Goal: Information Seeking & Learning: Learn about a topic

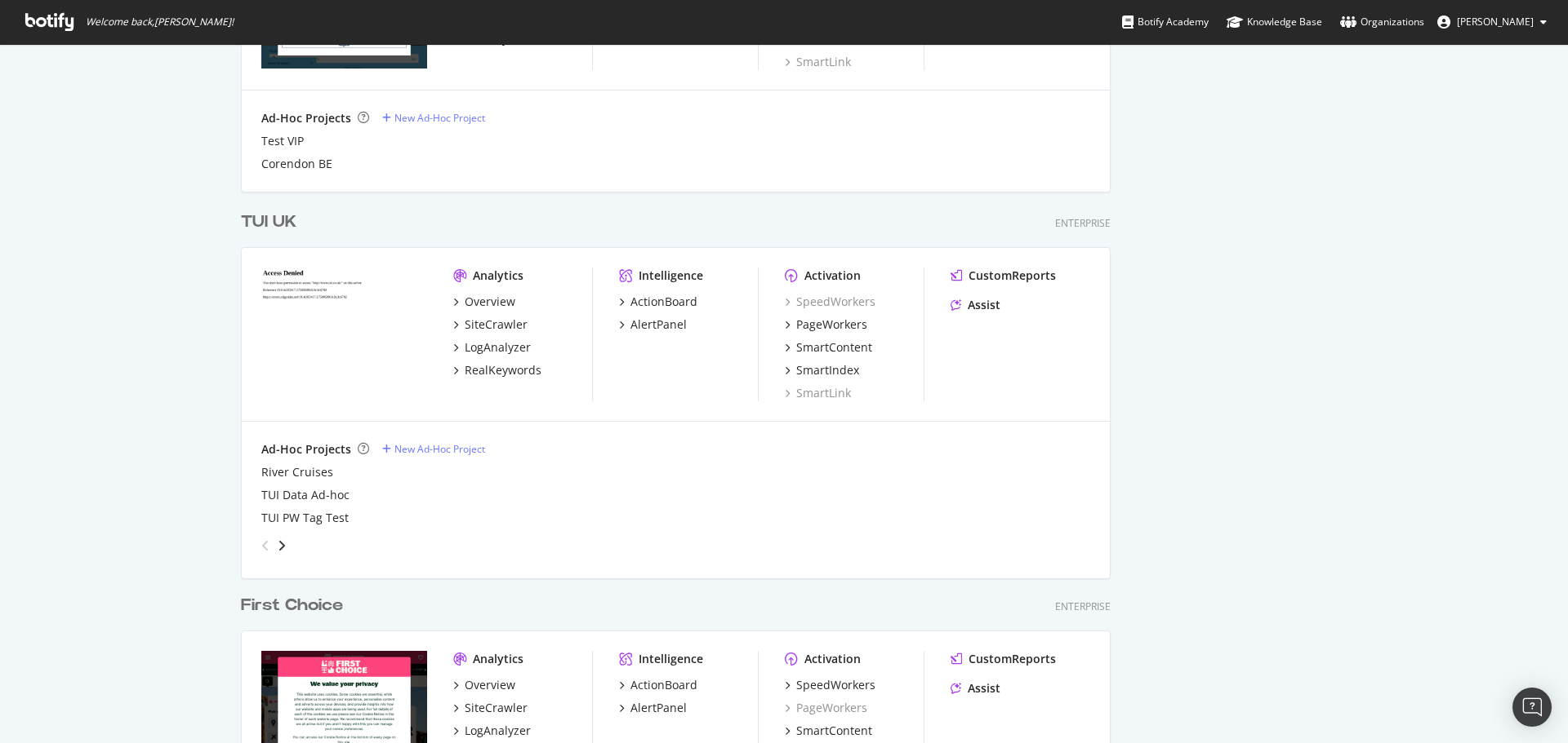
scroll to position [1645, 0]
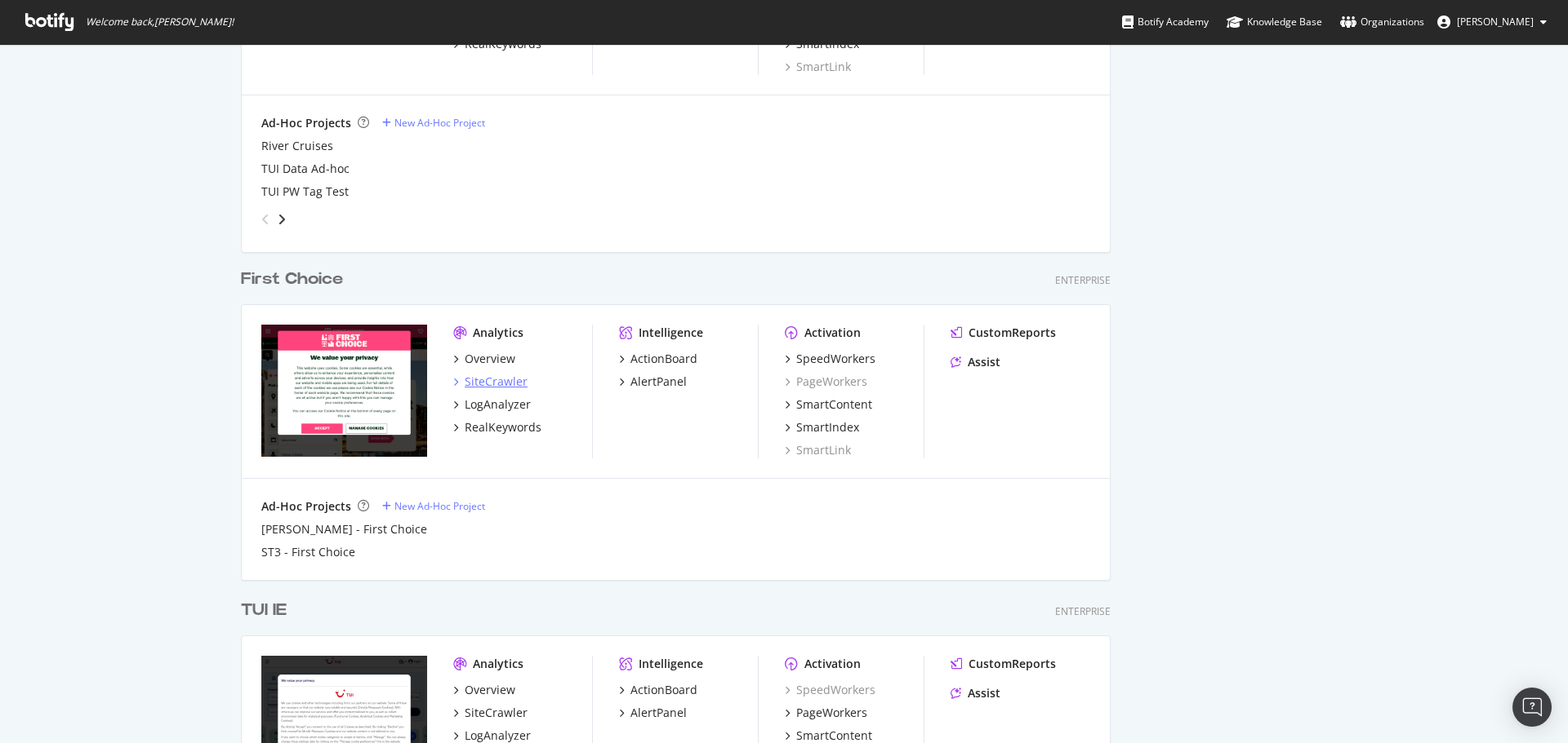
click at [494, 385] on div "SiteCrawler" at bounding box center [496, 382] width 62 height 16
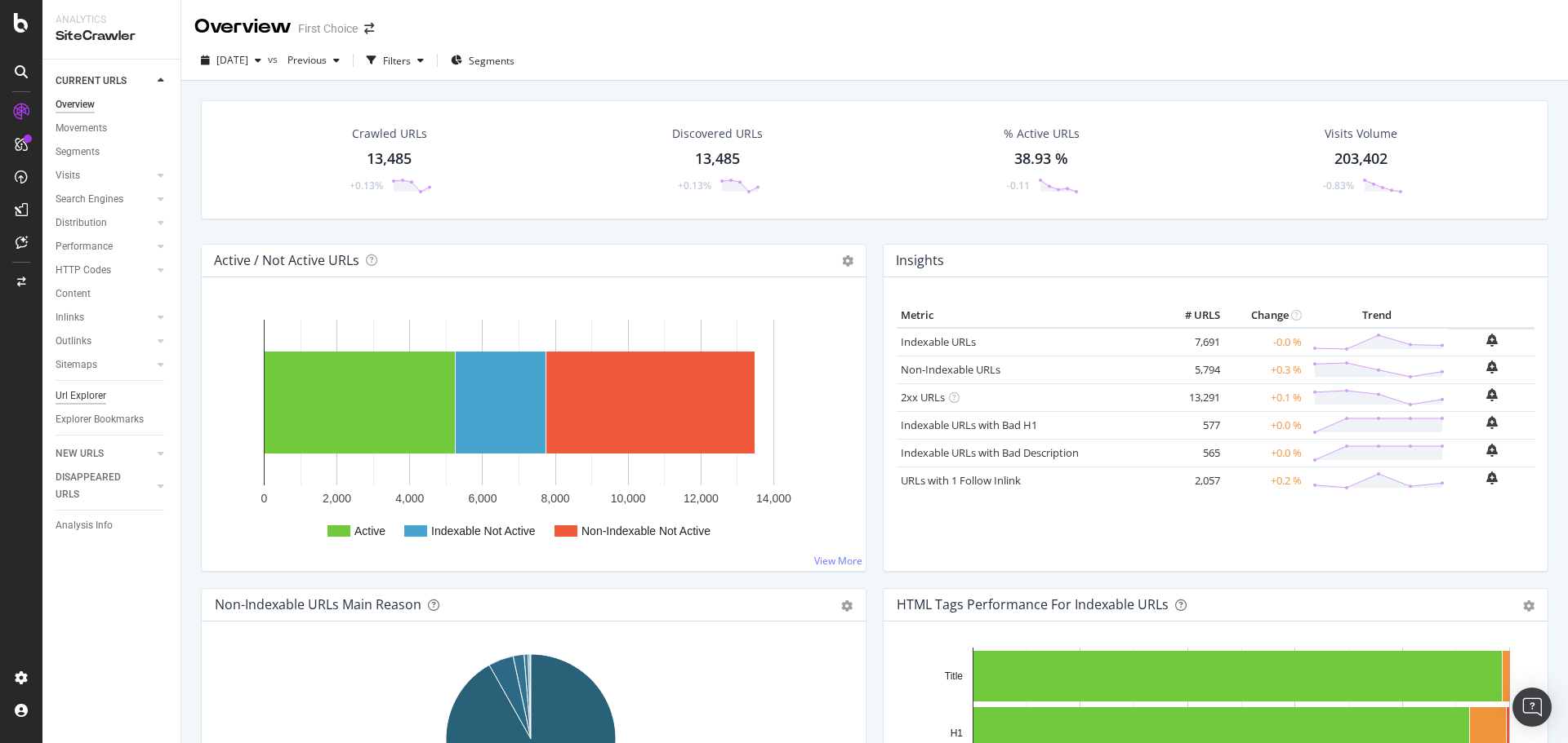
click at [94, 393] on div "Url Explorer" at bounding box center [80, 396] width 51 height 17
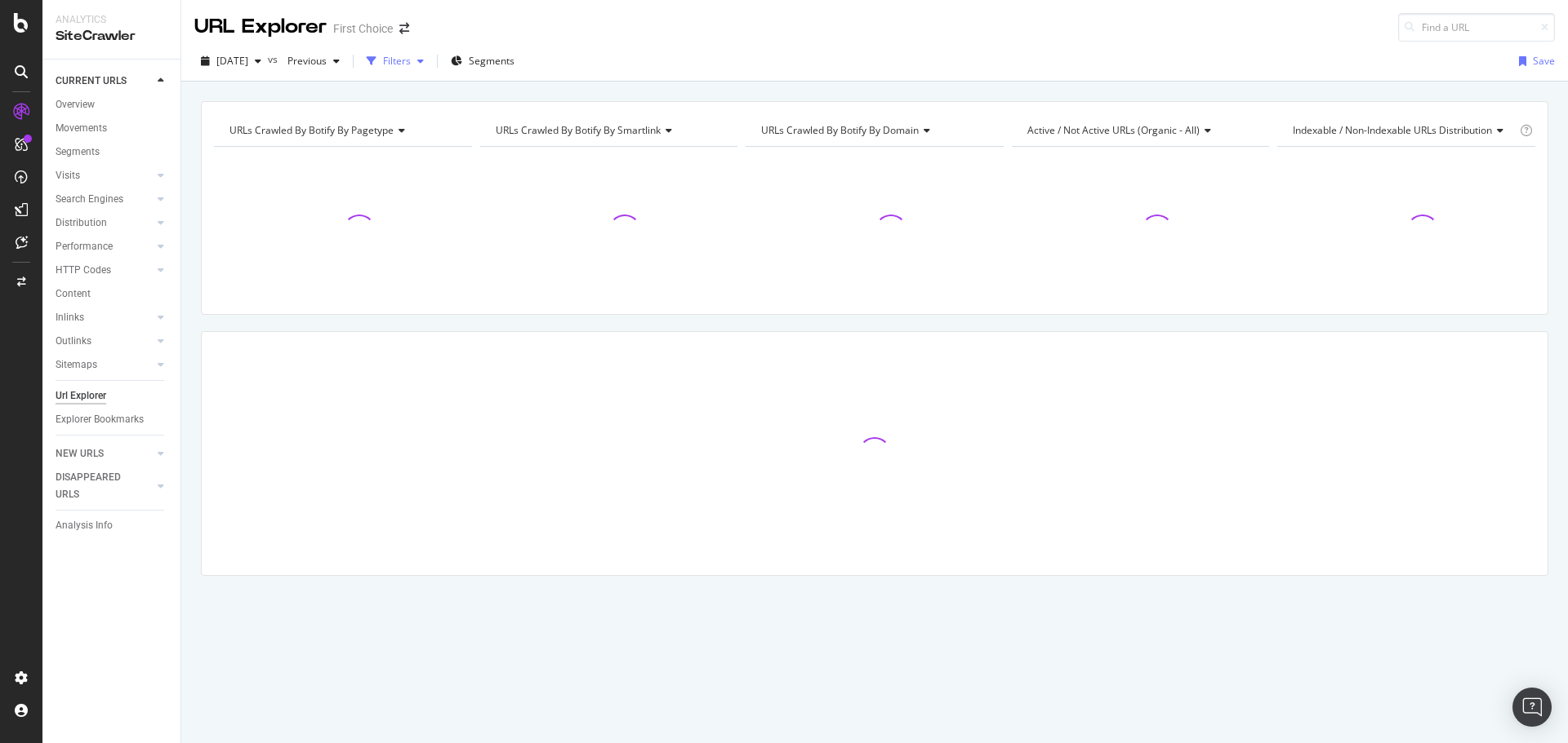
click at [424, 62] on icon "button" at bounding box center [420, 61] width 6 height 10
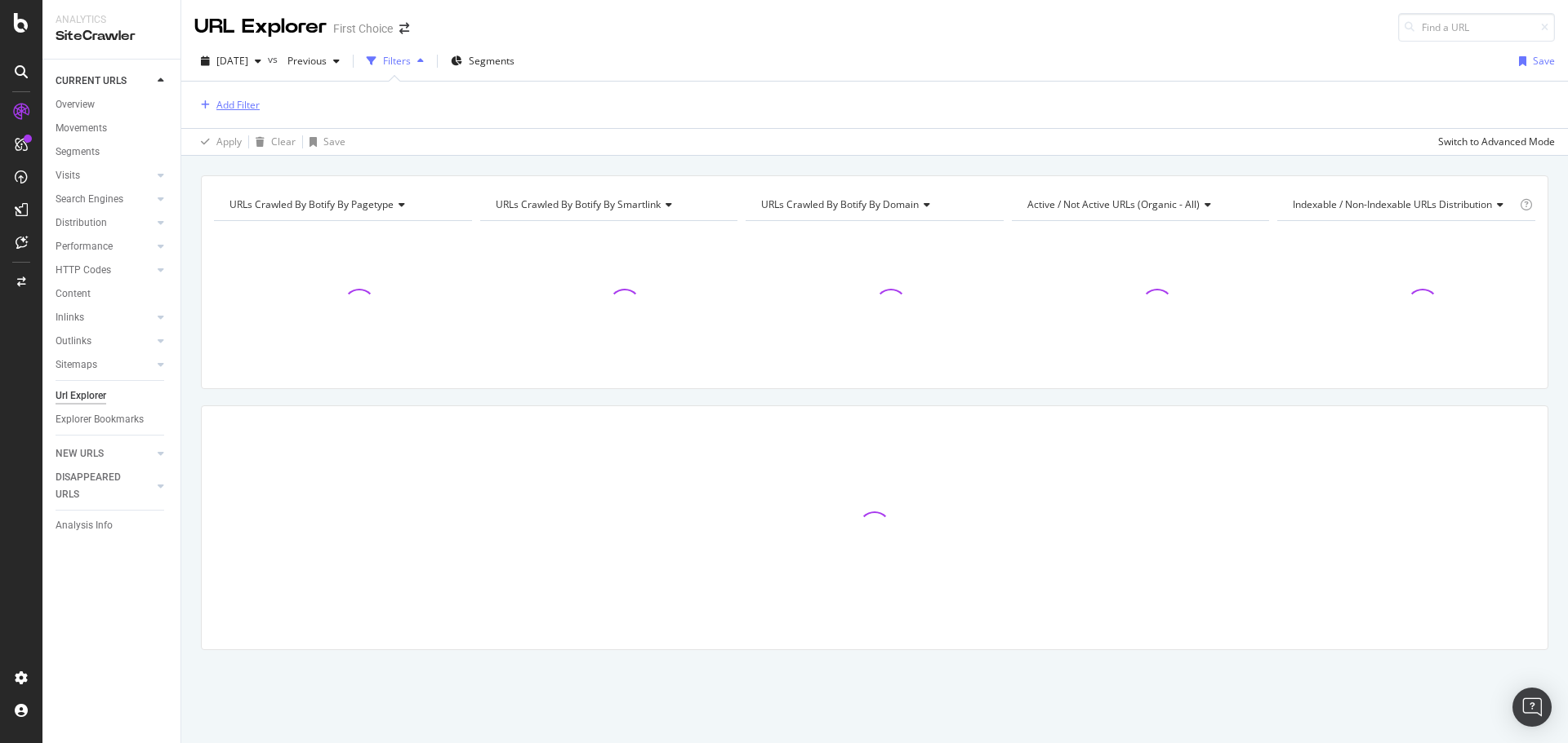
click at [246, 101] on div "Add Filter" at bounding box center [237, 105] width 43 height 14
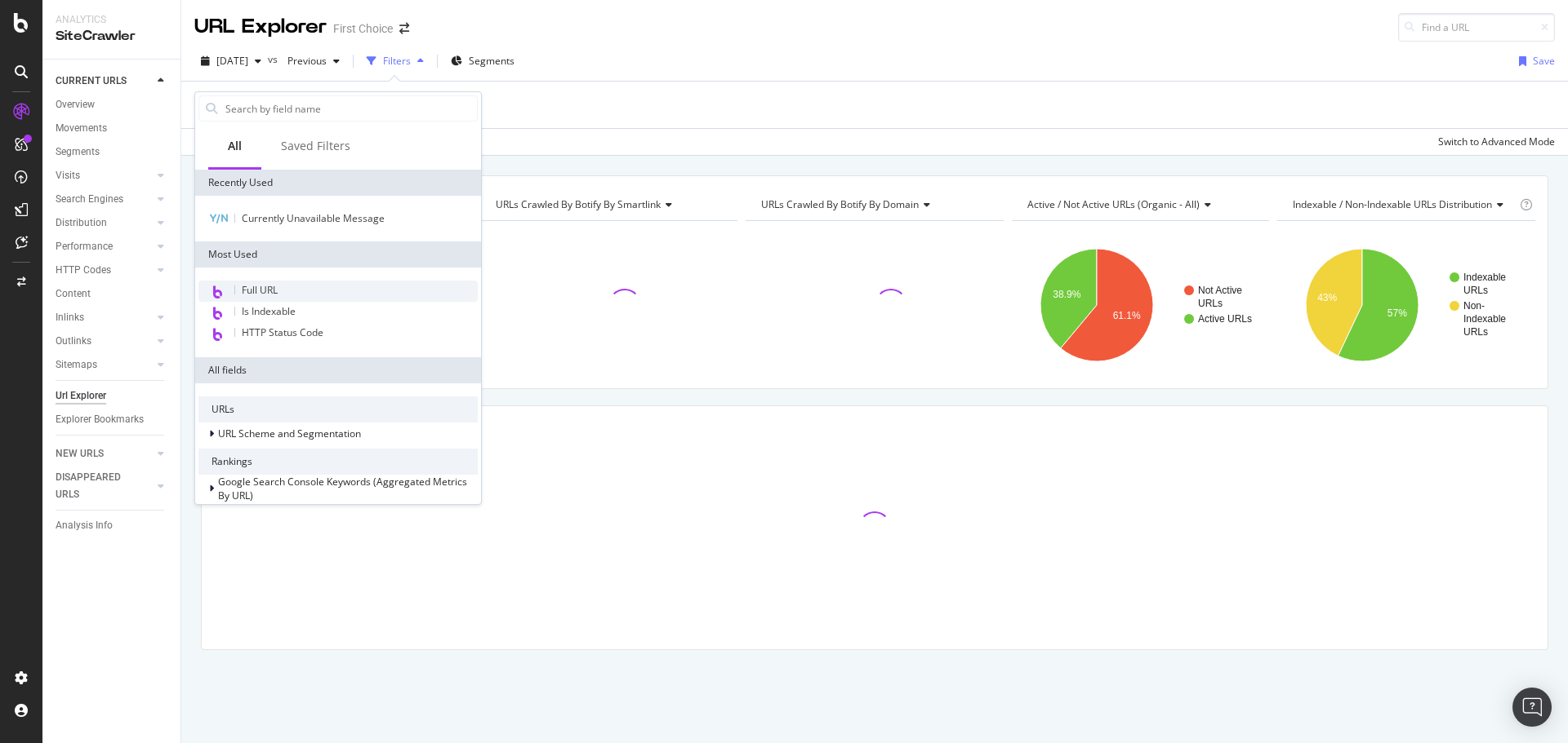
click at [298, 293] on div "Full URL" at bounding box center [337, 292] width 279 height 21
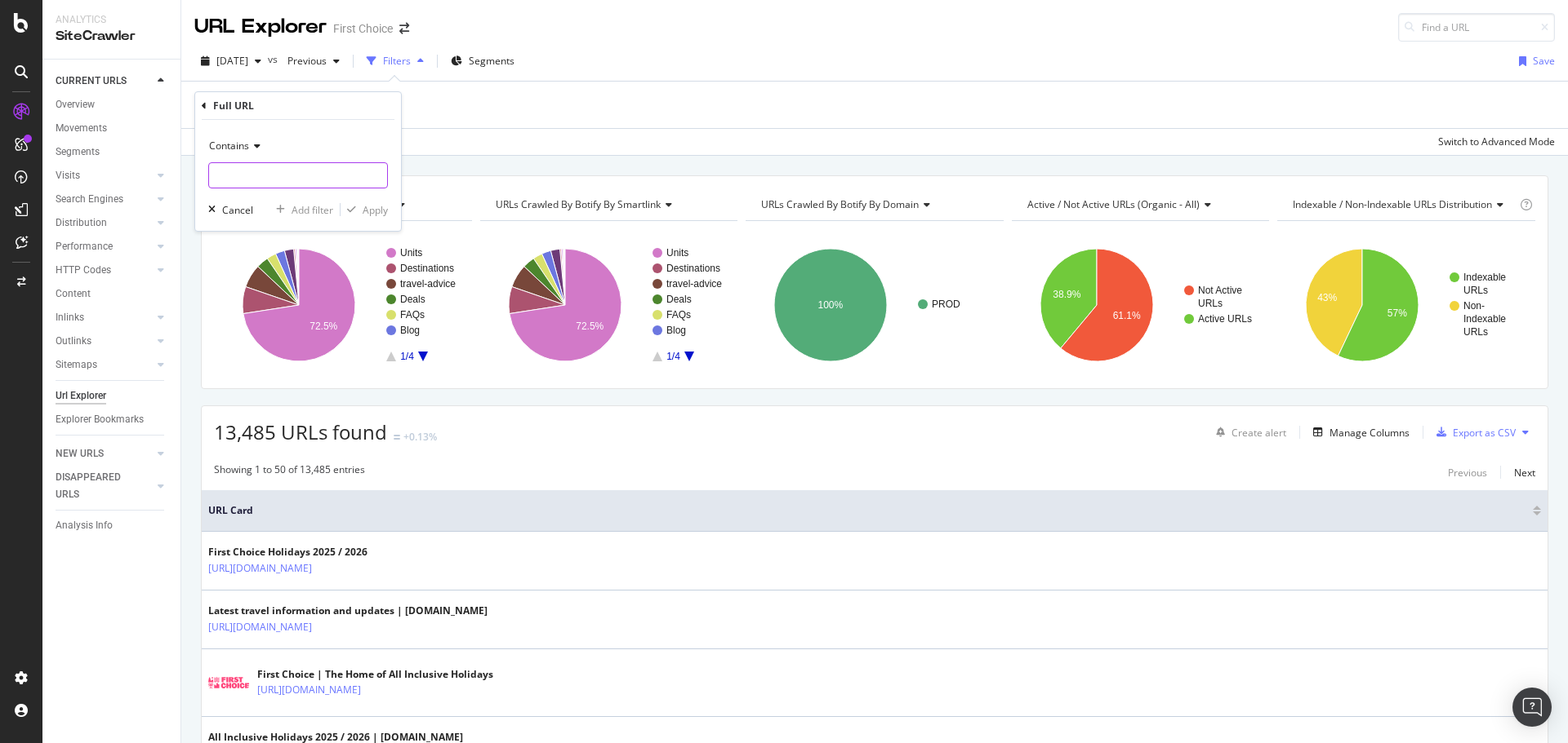
click at [336, 182] on input "text" at bounding box center [297, 175] width 178 height 26
type input "Krakow"
click at [365, 206] on div "Apply" at bounding box center [375, 211] width 25 height 14
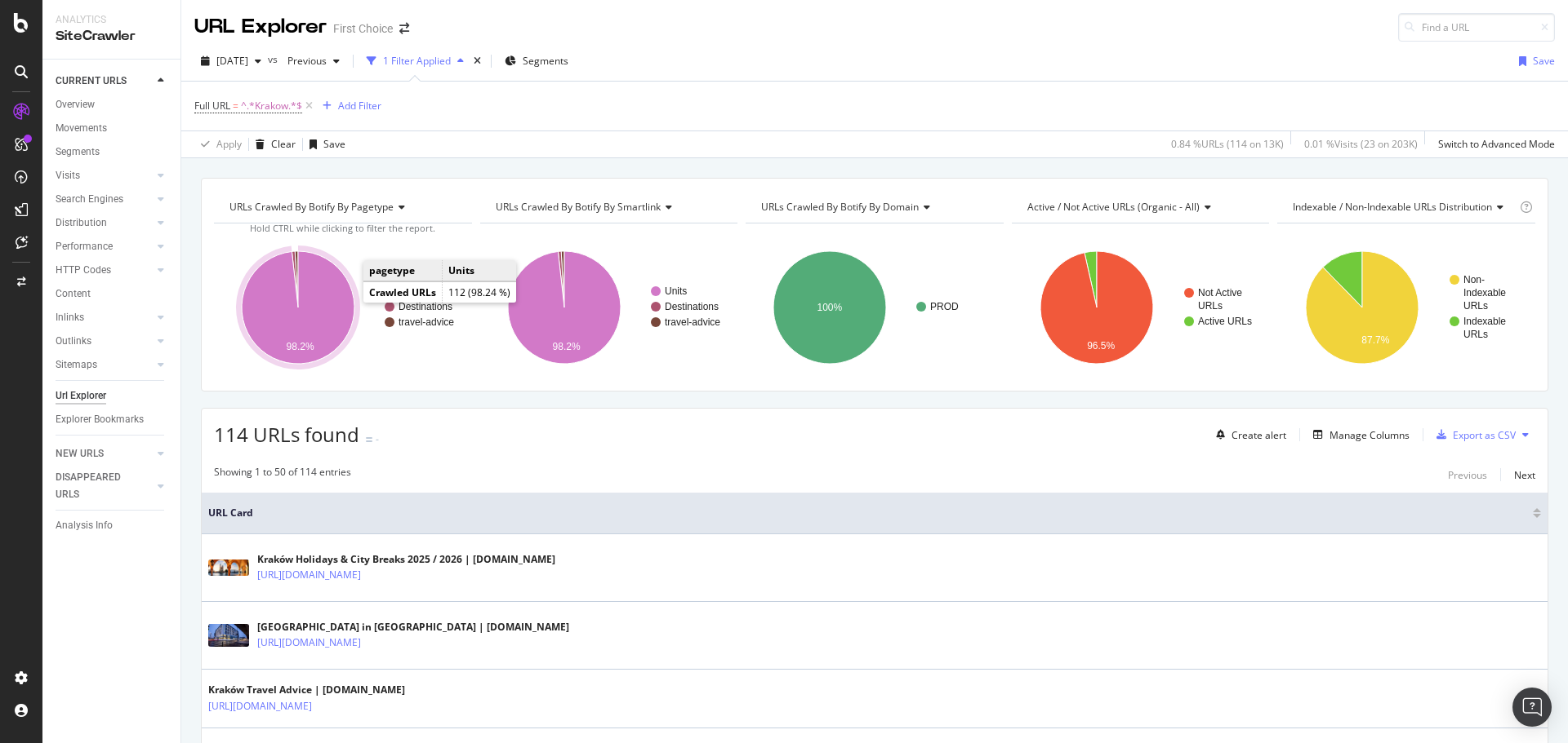
click at [336, 301] on icon "A chart." at bounding box center [298, 308] width 112 height 112
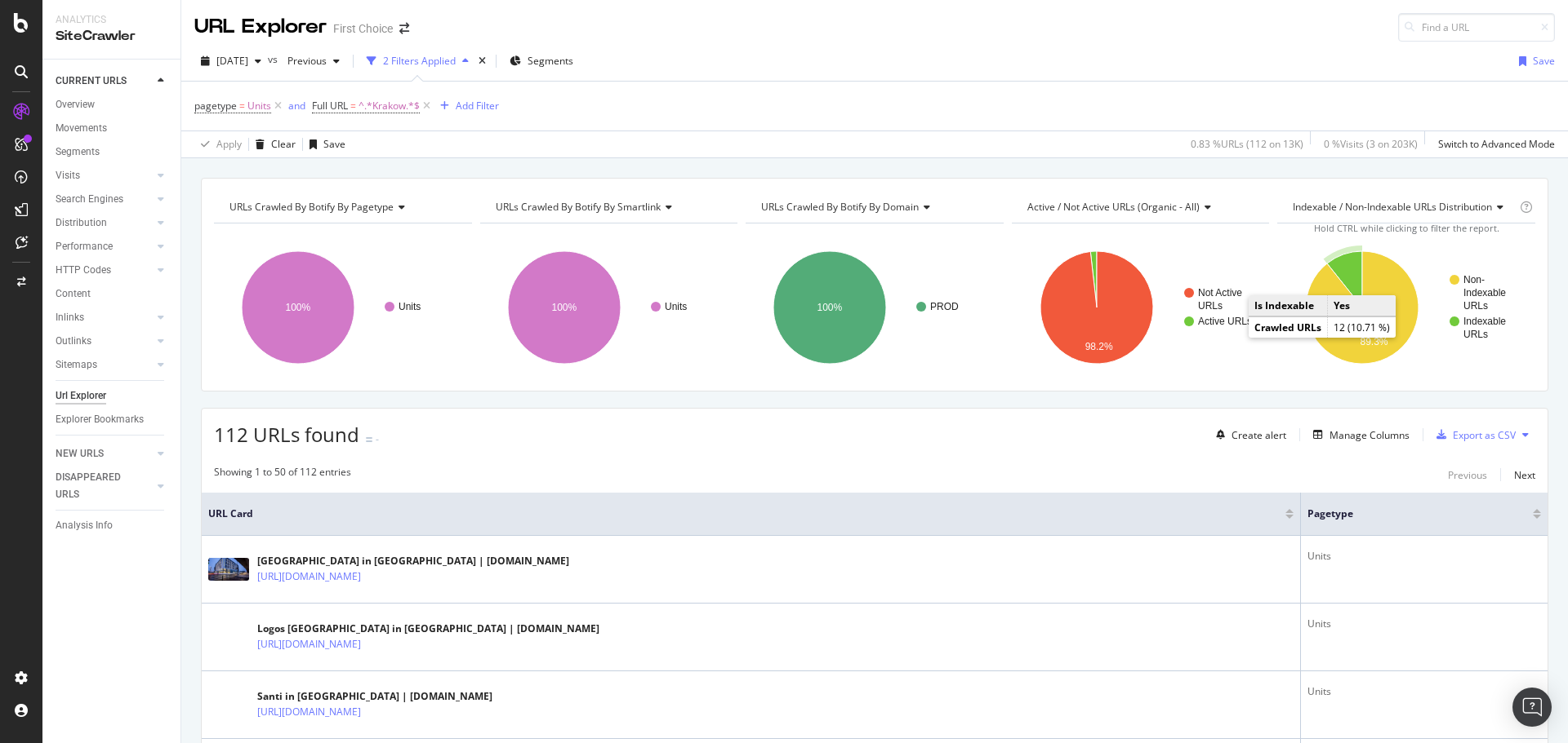
click at [1346, 277] on icon "A chart." at bounding box center [1344, 279] width 35 height 56
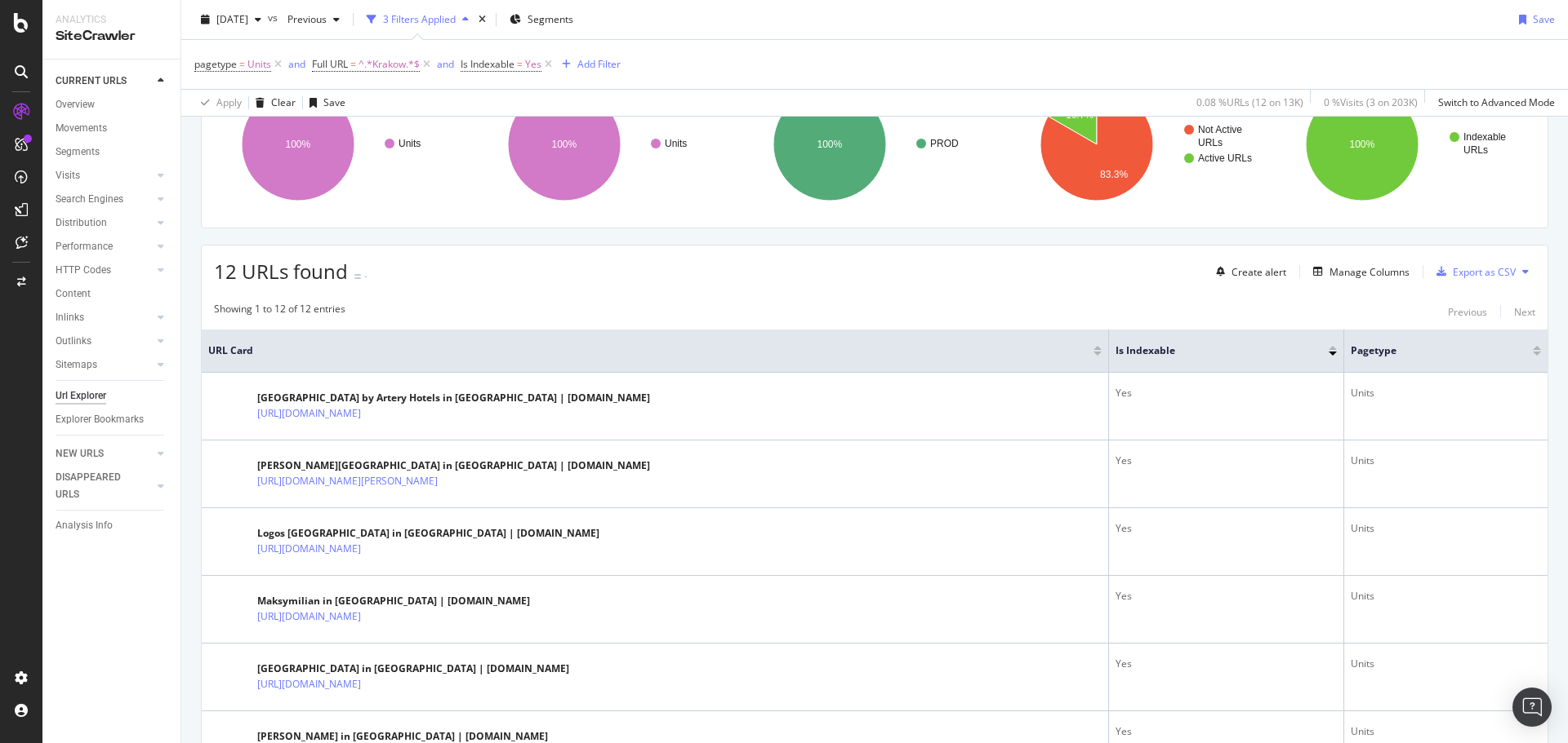
scroll to position [244, 0]
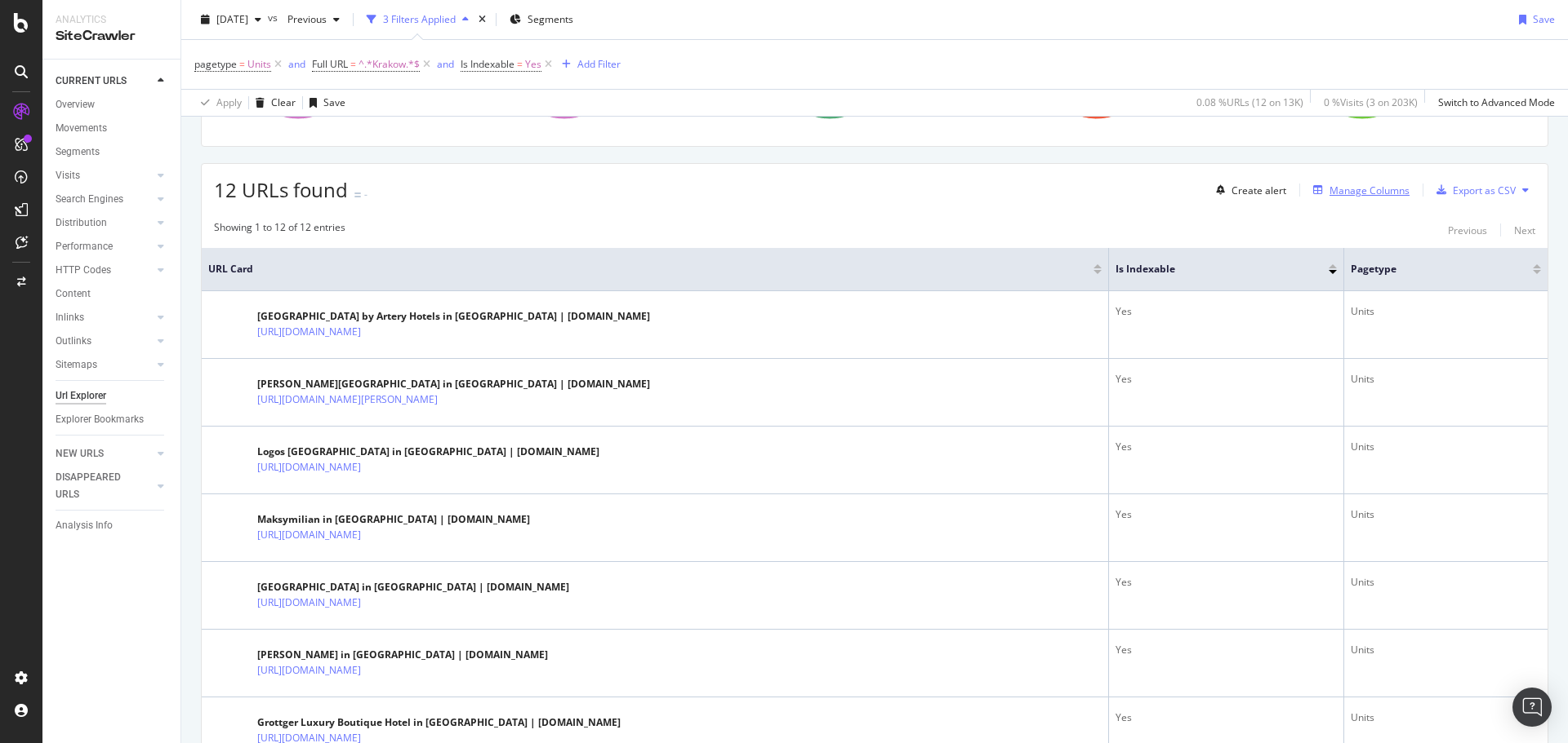
click at [1367, 198] on div "Manage Columns" at bounding box center [1357, 190] width 103 height 18
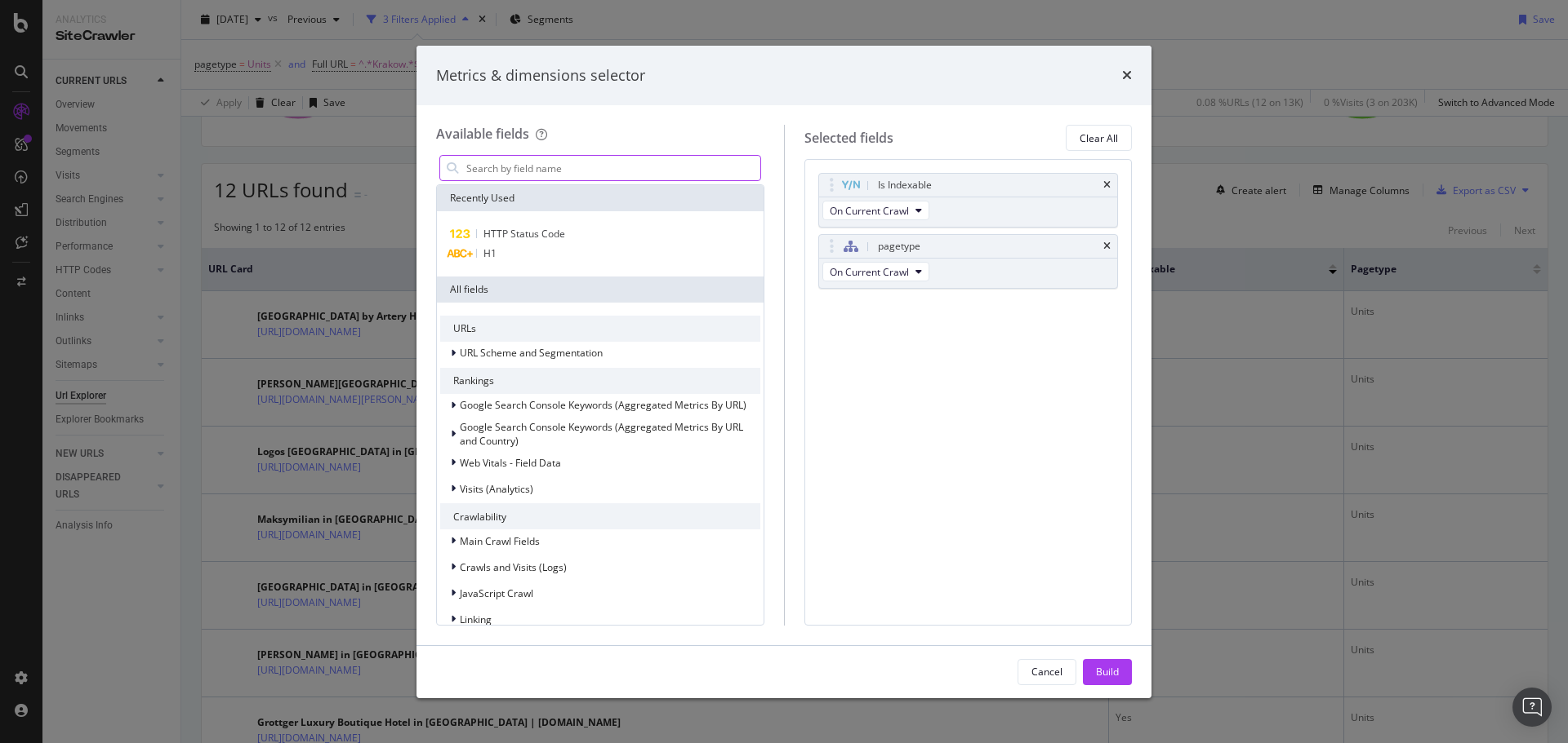
click at [627, 171] on input "modal" at bounding box center [612, 168] width 295 height 24
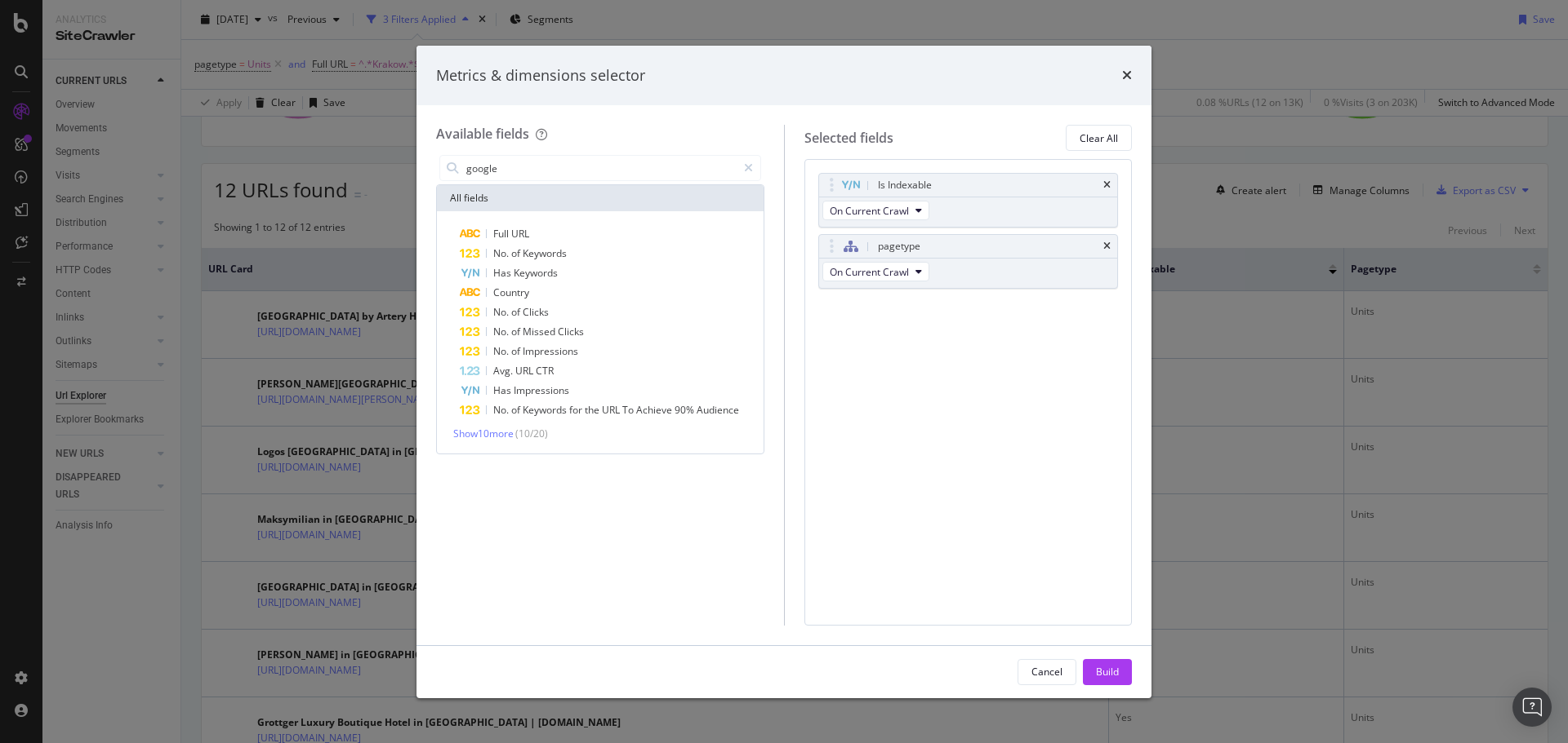
drag, startPoint x: 623, startPoint y: 172, endPoint x: 416, endPoint y: 171, distance: 207.0
click at [416, 171] on div "Metrics & dimensions selector Available fields google All fields Full URL No. o…" at bounding box center [784, 371] width 1568 height 743
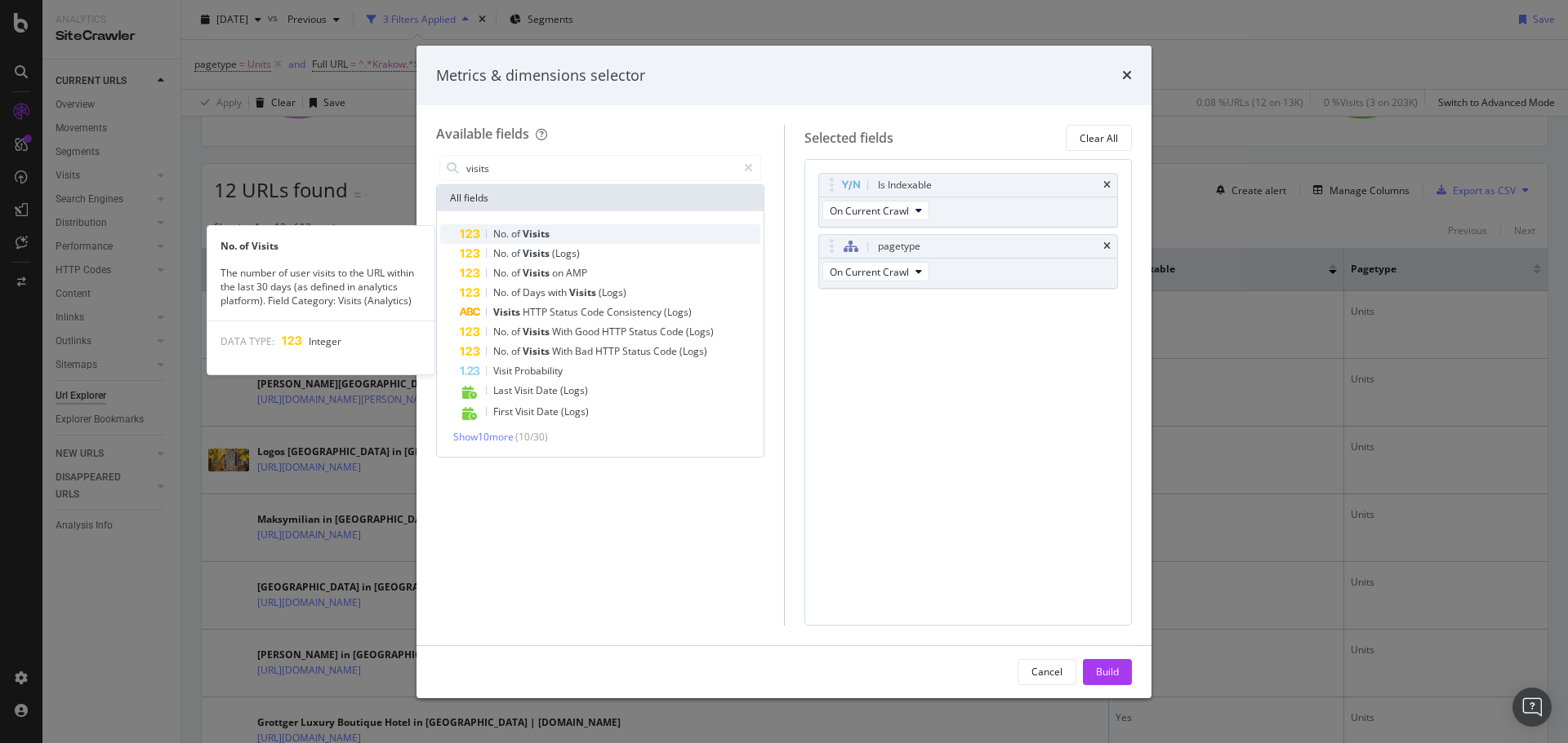
type input "visits"
click at [551, 226] on div "No. of Visits" at bounding box center [610, 235] width 301 height 20
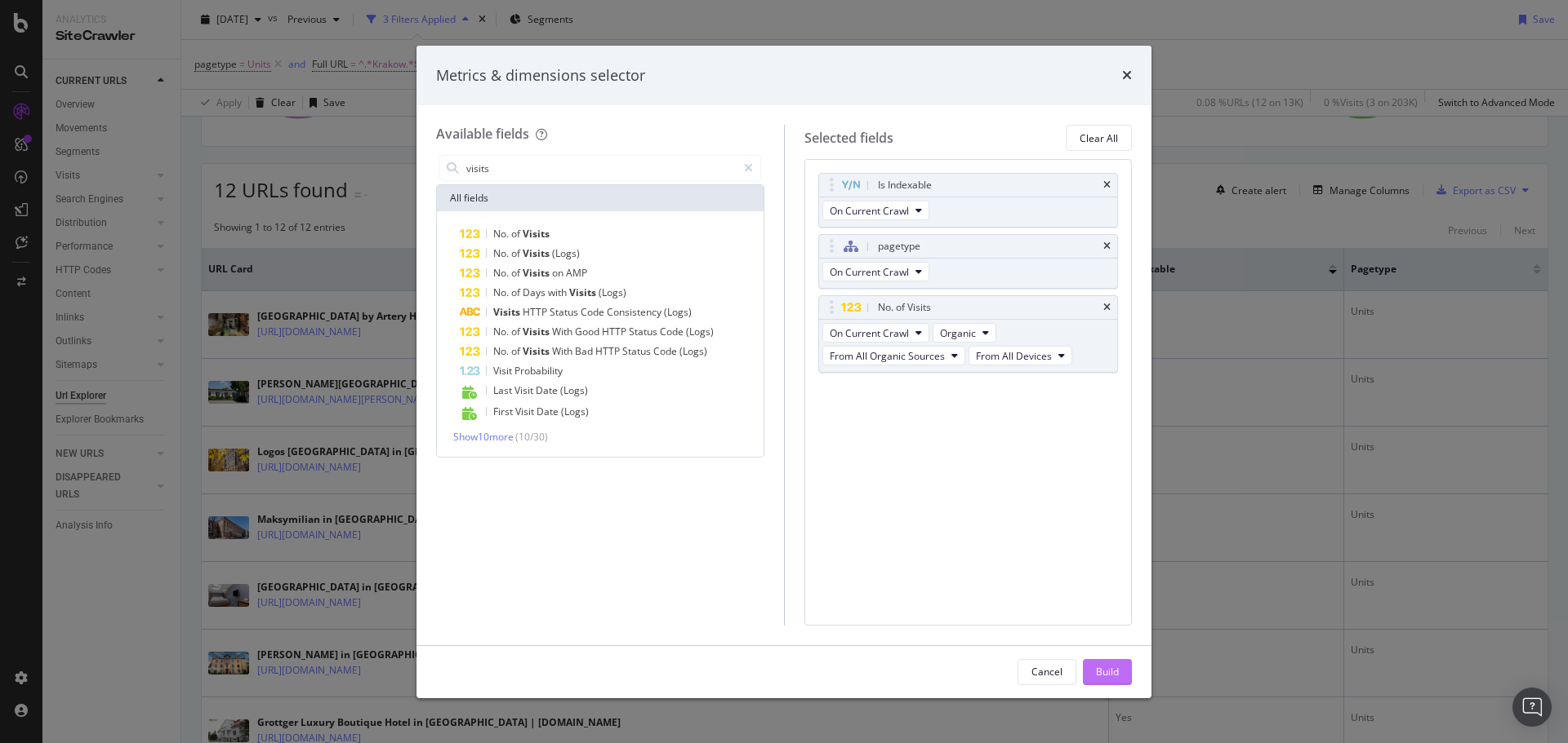
click at [1107, 659] on button "Build" at bounding box center [1107, 672] width 49 height 26
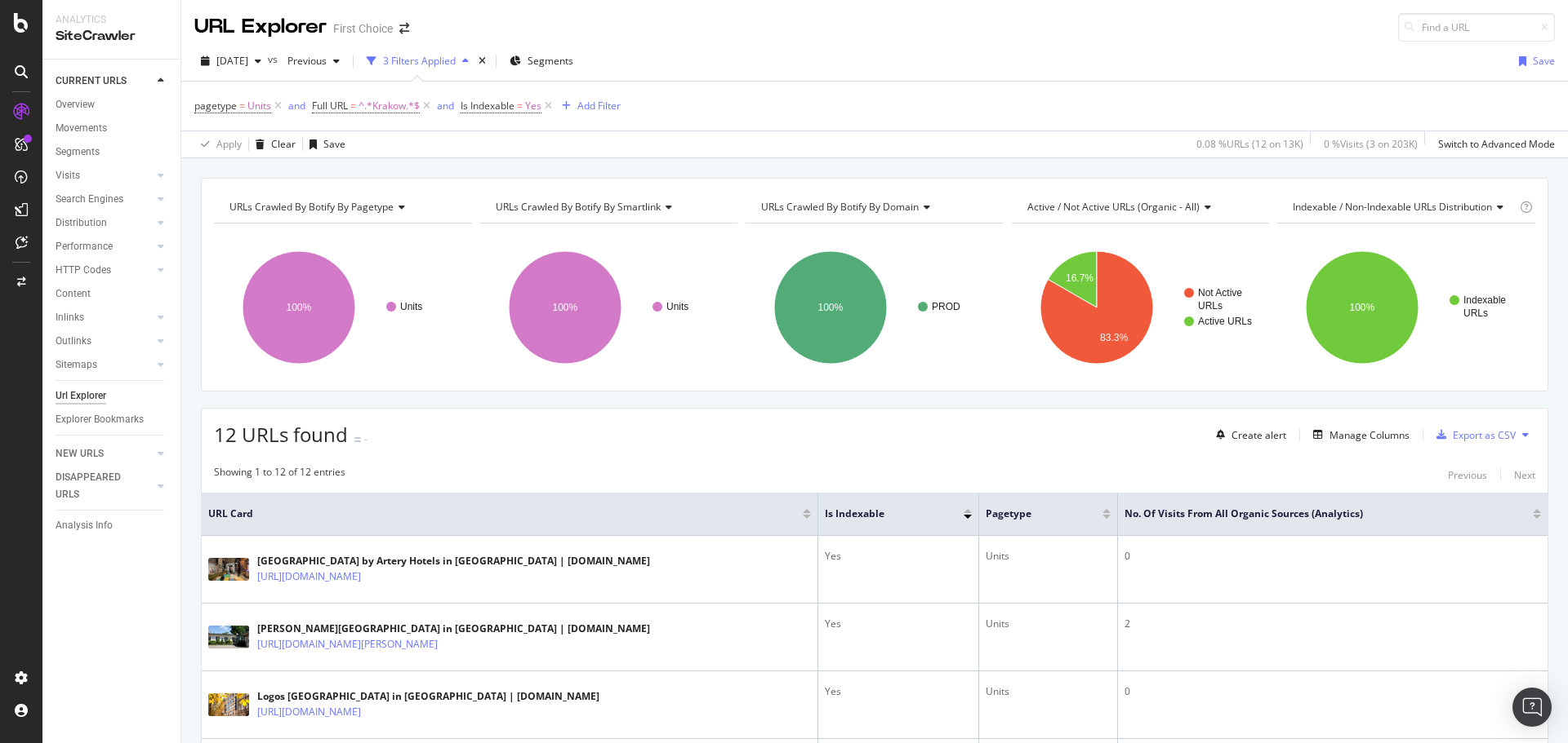
click at [1532, 513] on div at bounding box center [1536, 511] width 8 height 4
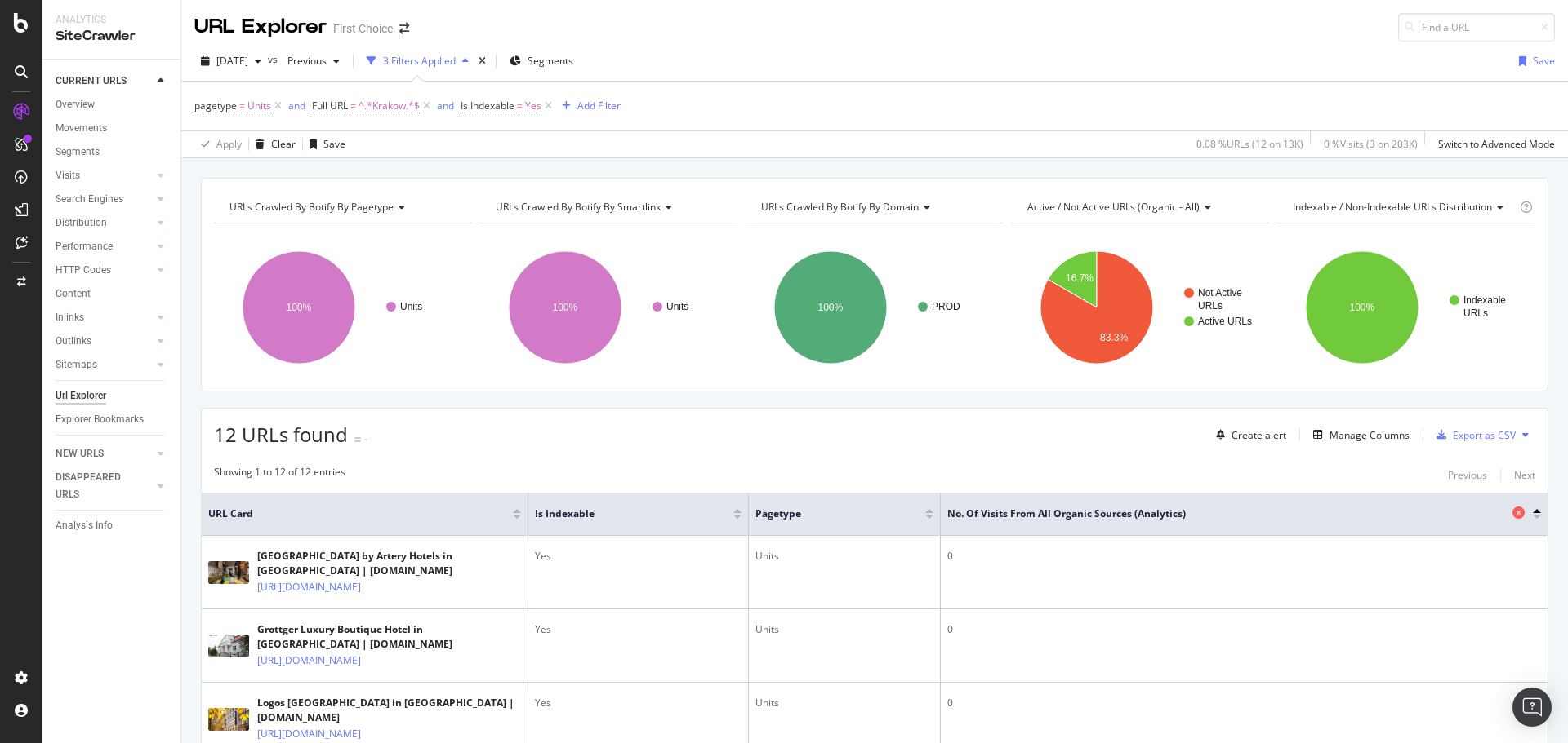
click at [1520, 516] on div "No. of Visits from All Organic Sources (Analytics)" at bounding box center [1240, 514] width 585 height 16
click at [1532, 516] on div at bounding box center [1536, 516] width 8 height 4
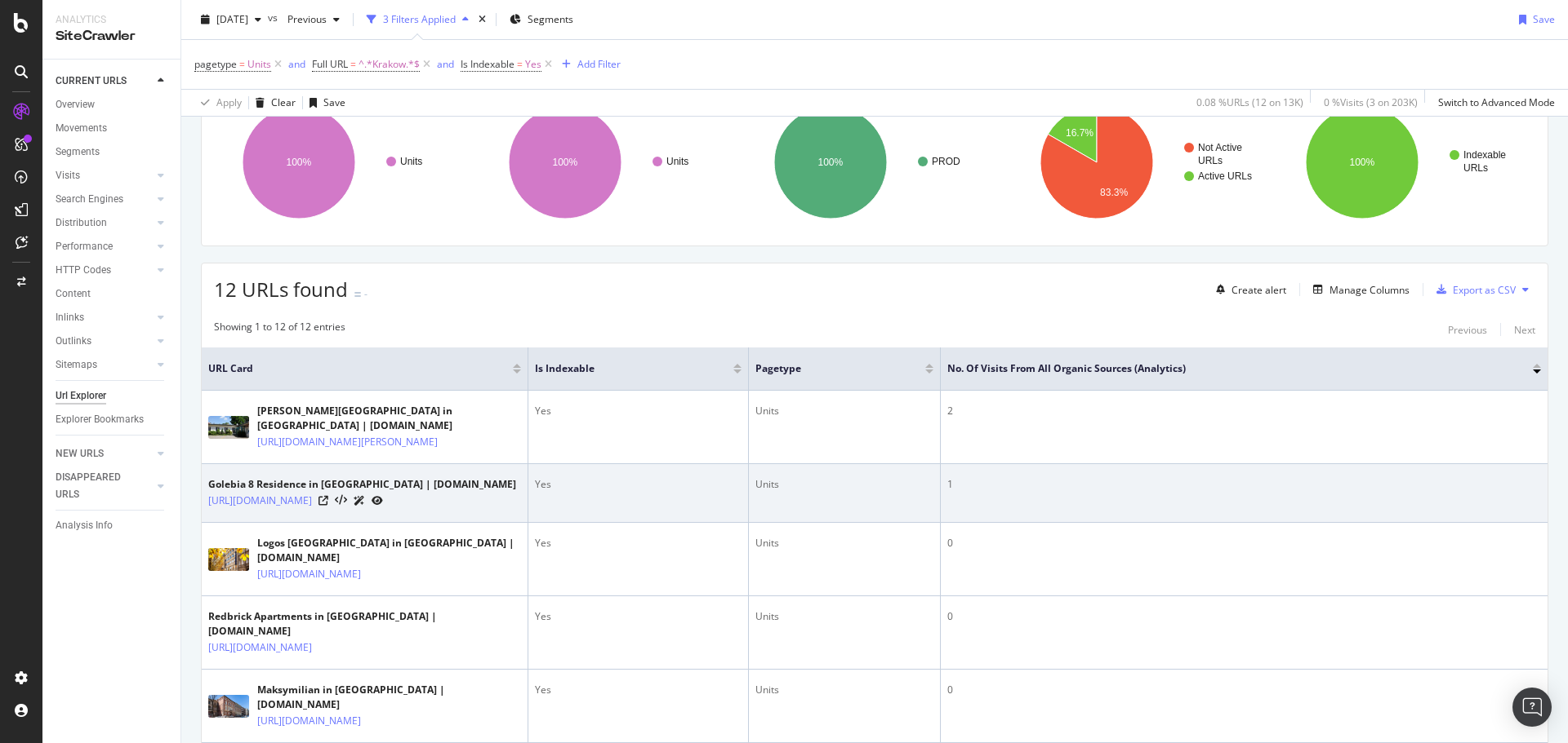
scroll to position [163, 0]
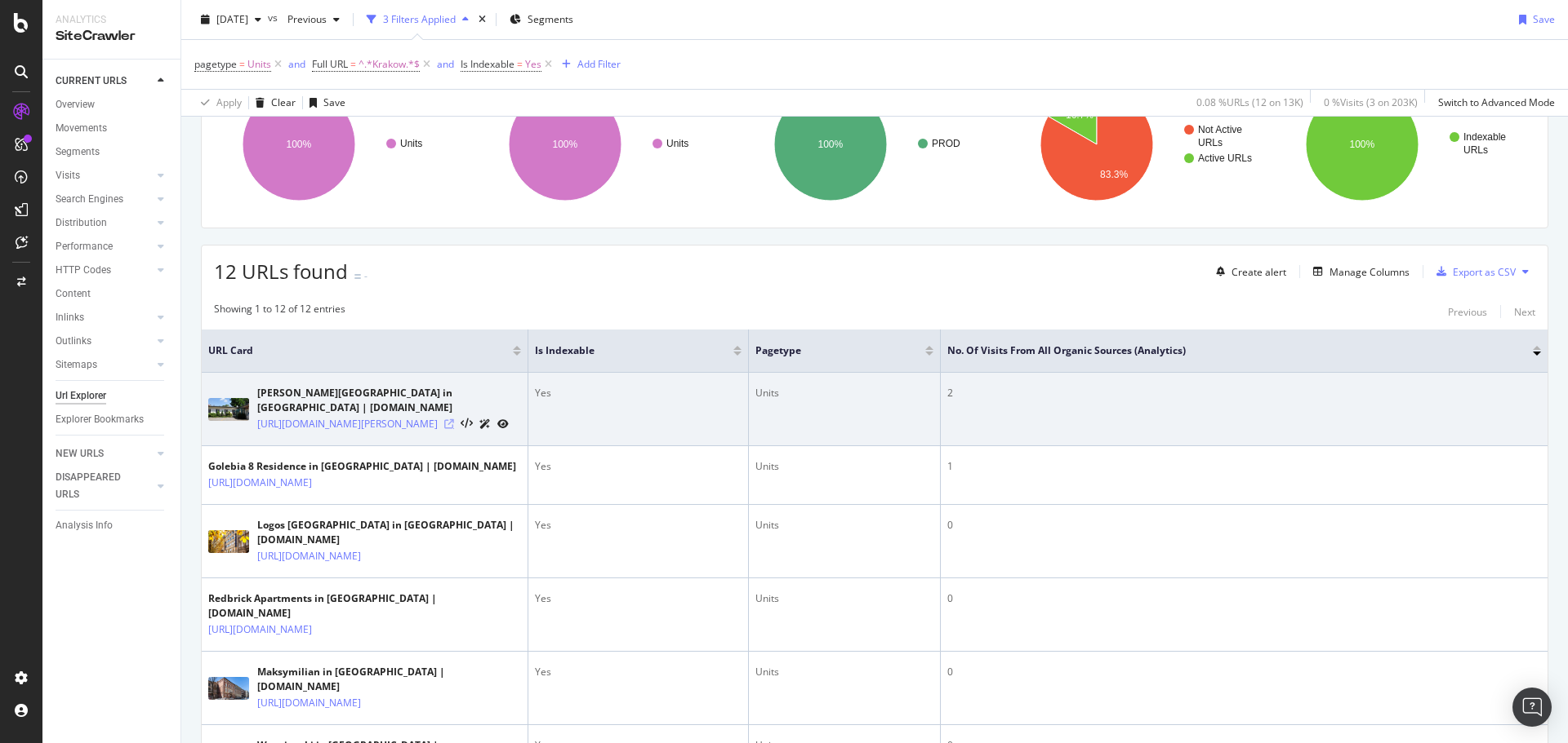
click at [454, 429] on icon at bounding box center [449, 424] width 10 height 10
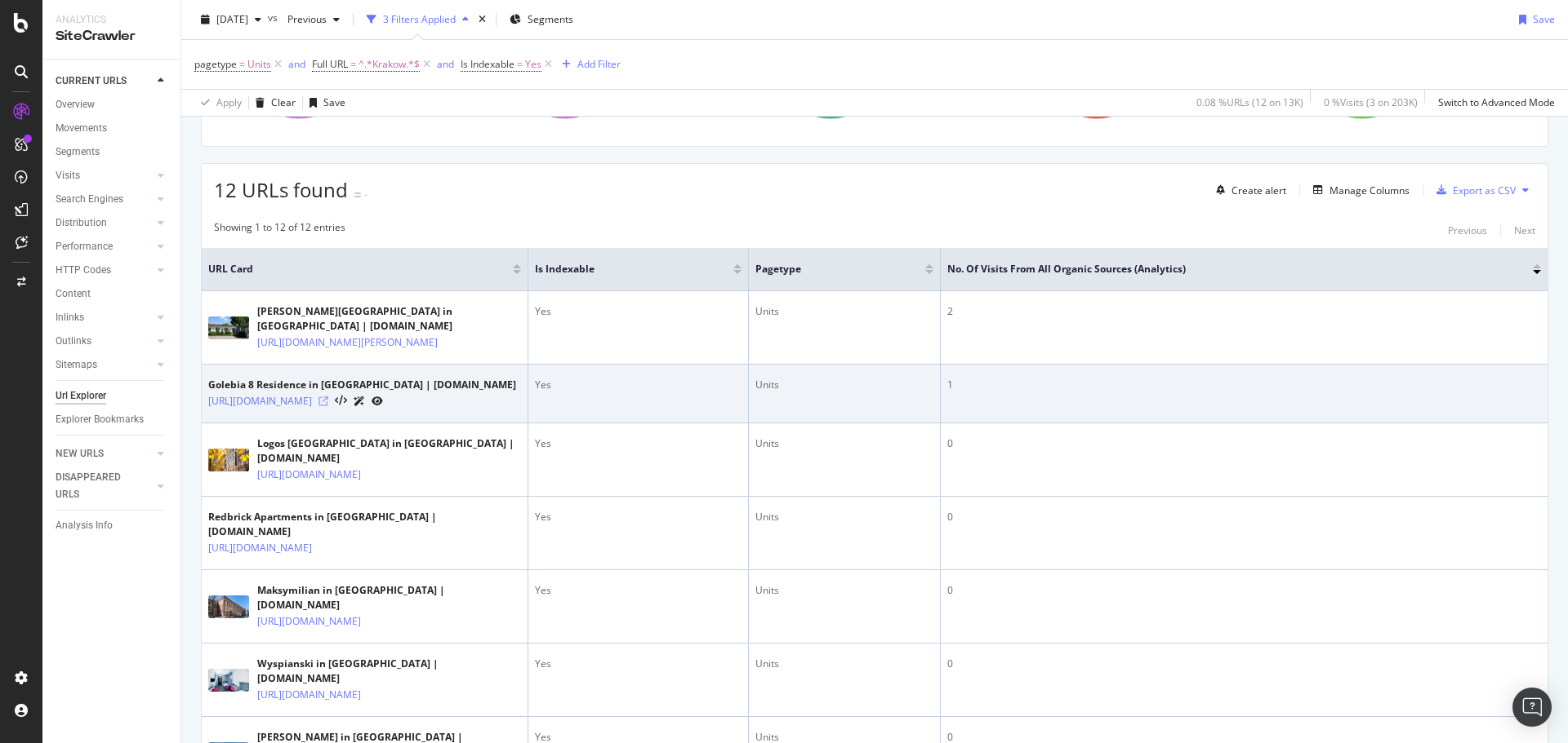
click at [328, 407] on icon at bounding box center [323, 401] width 10 height 10
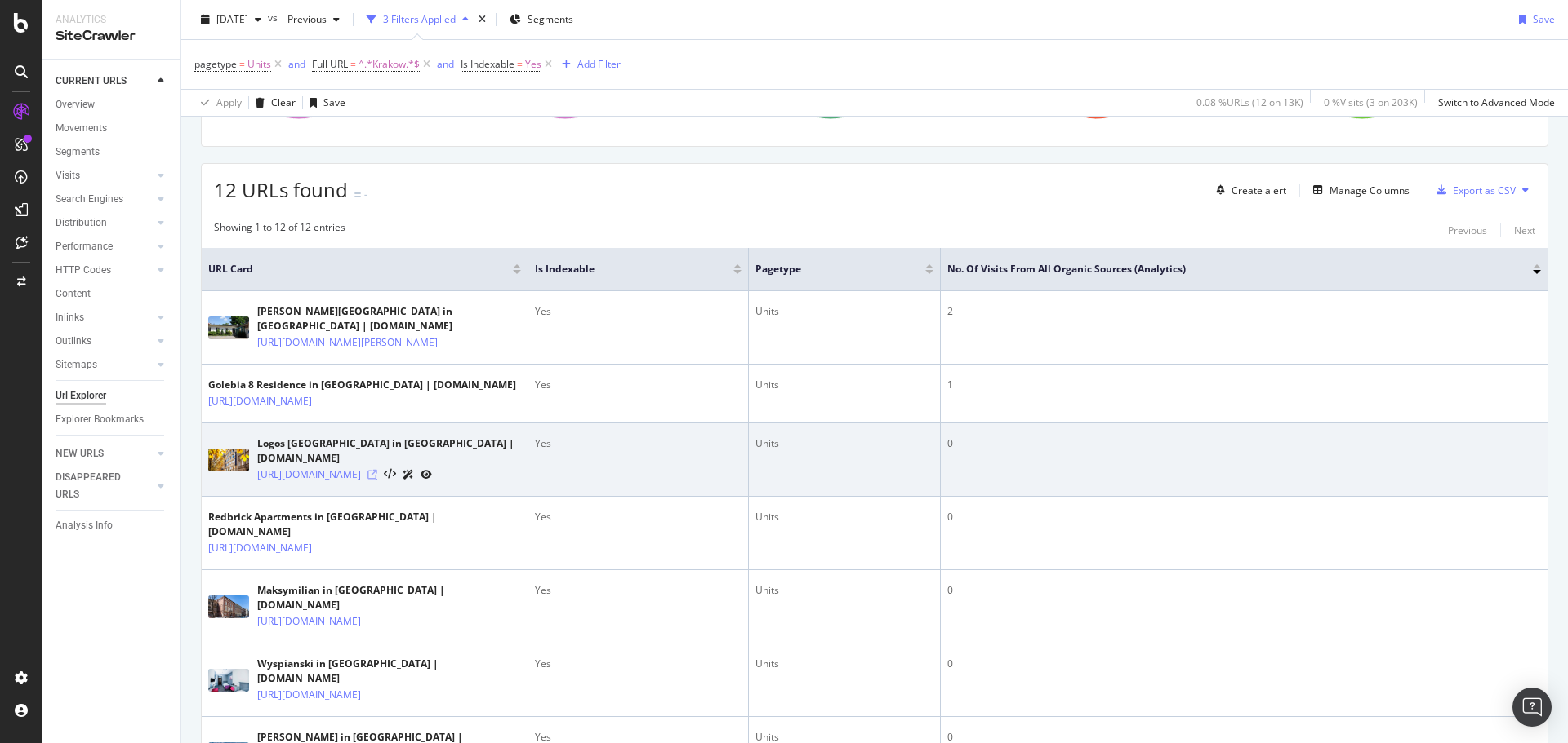
click at [377, 480] on icon at bounding box center [372, 475] width 10 height 10
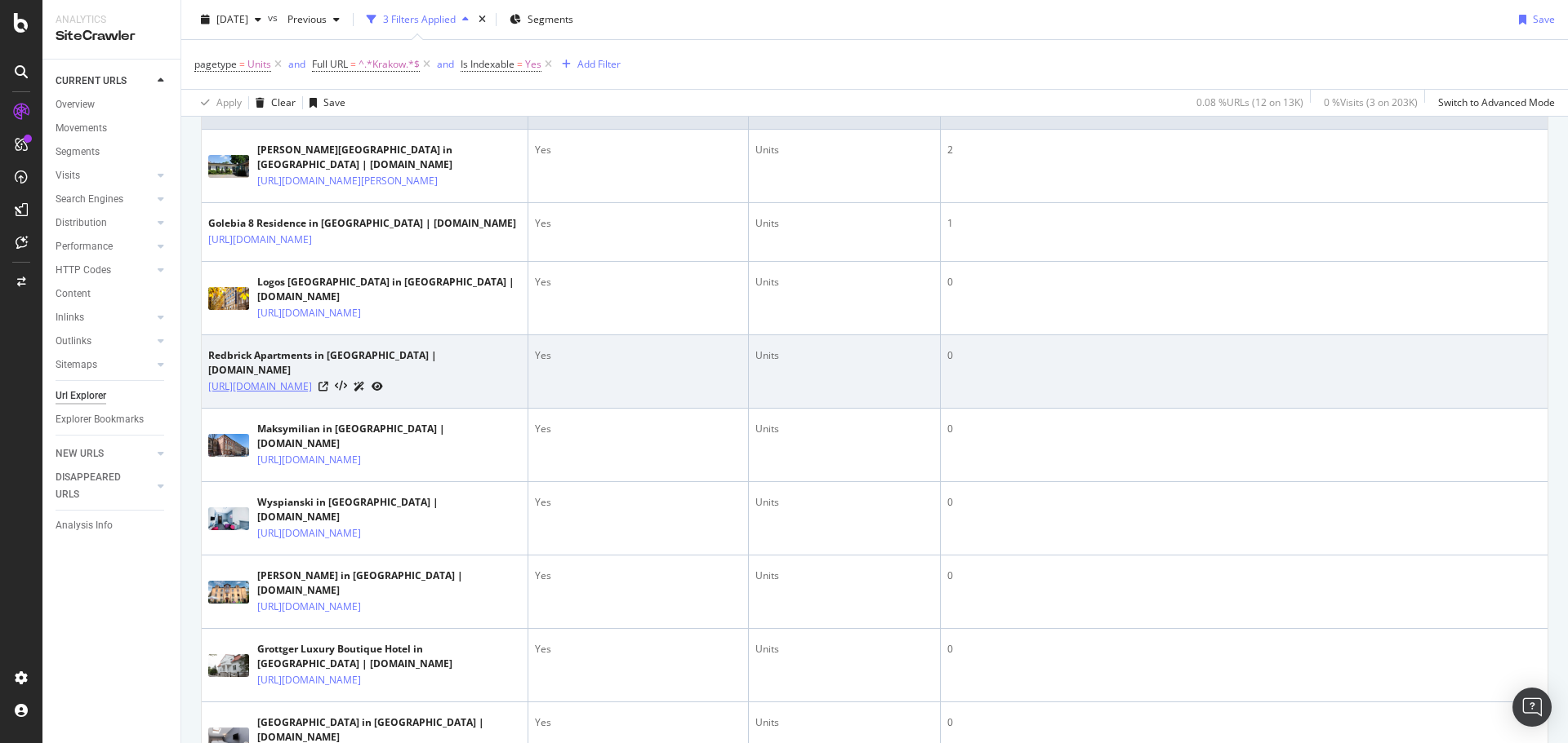
scroll to position [408, 0]
click at [328, 390] on icon at bounding box center [323, 384] width 10 height 10
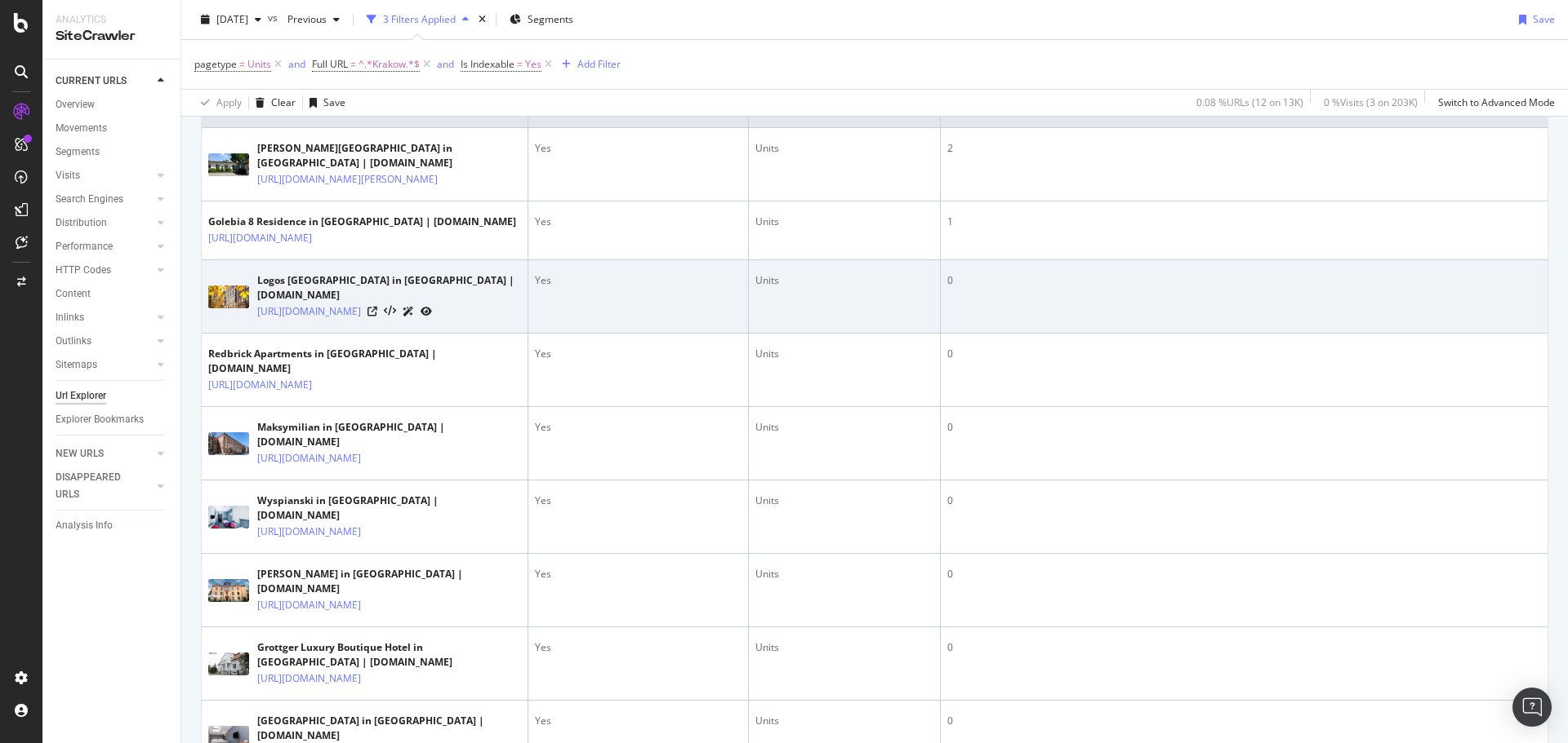
scroll to position [571, 0]
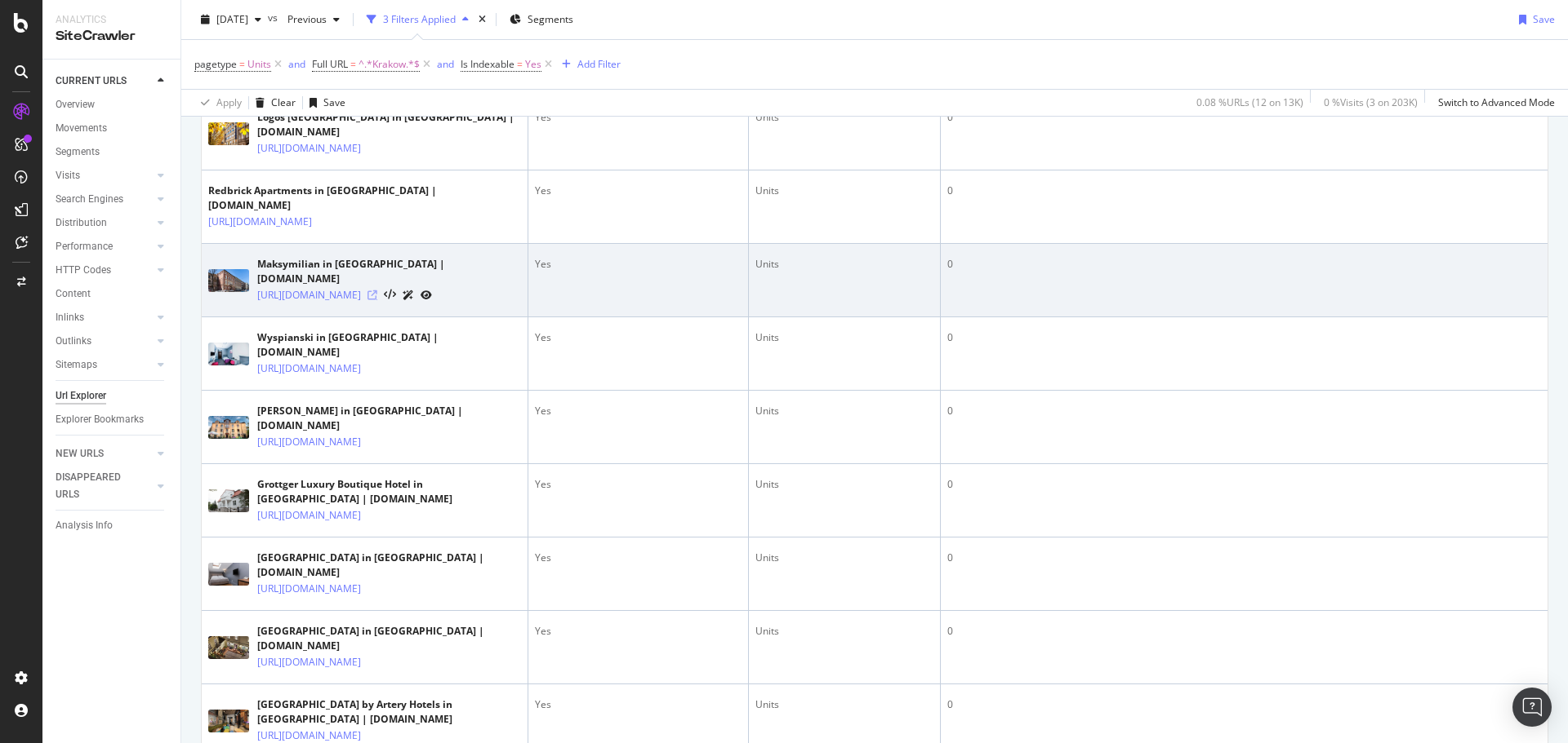
click at [377, 301] on icon at bounding box center [372, 295] width 10 height 10
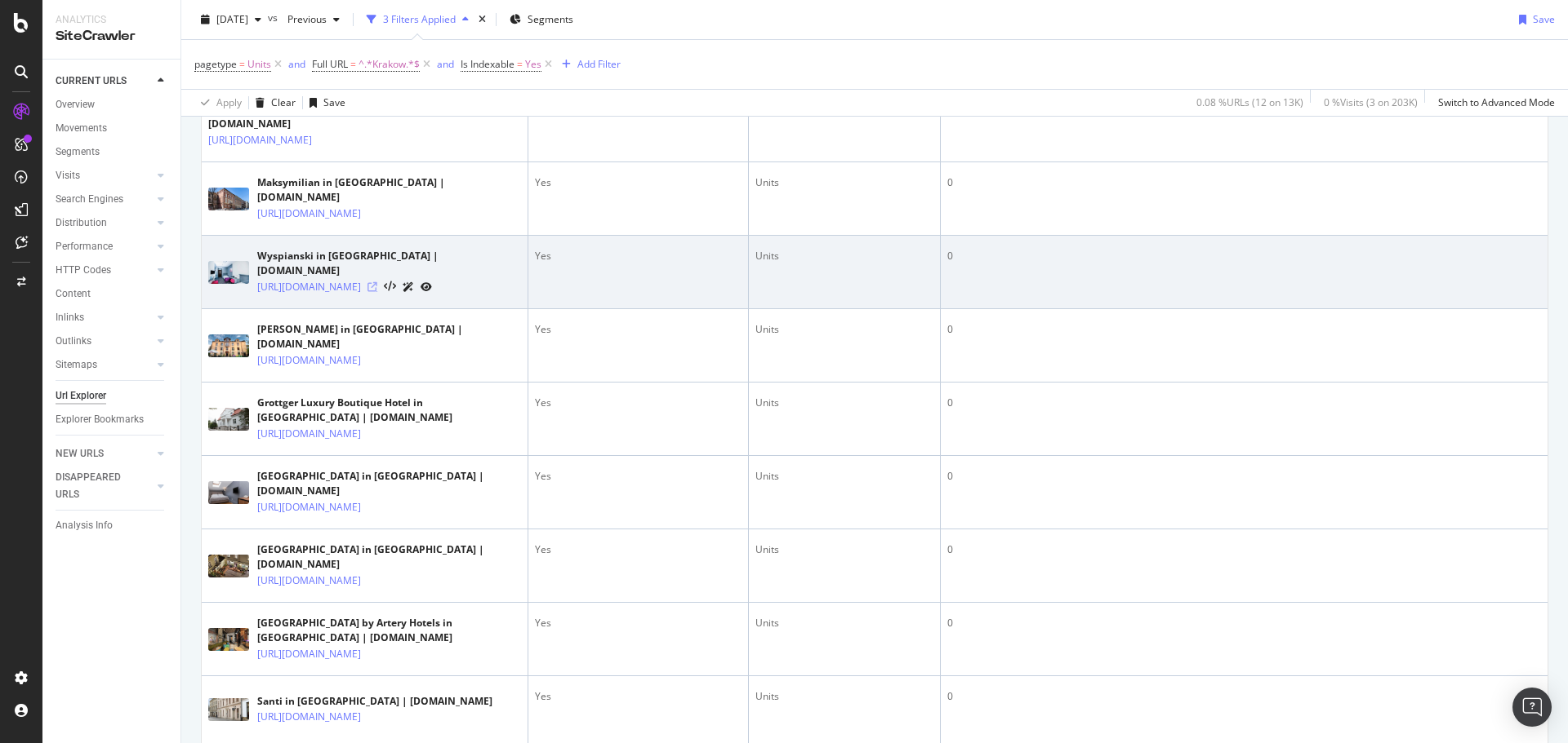
click at [377, 293] on icon at bounding box center [372, 287] width 10 height 10
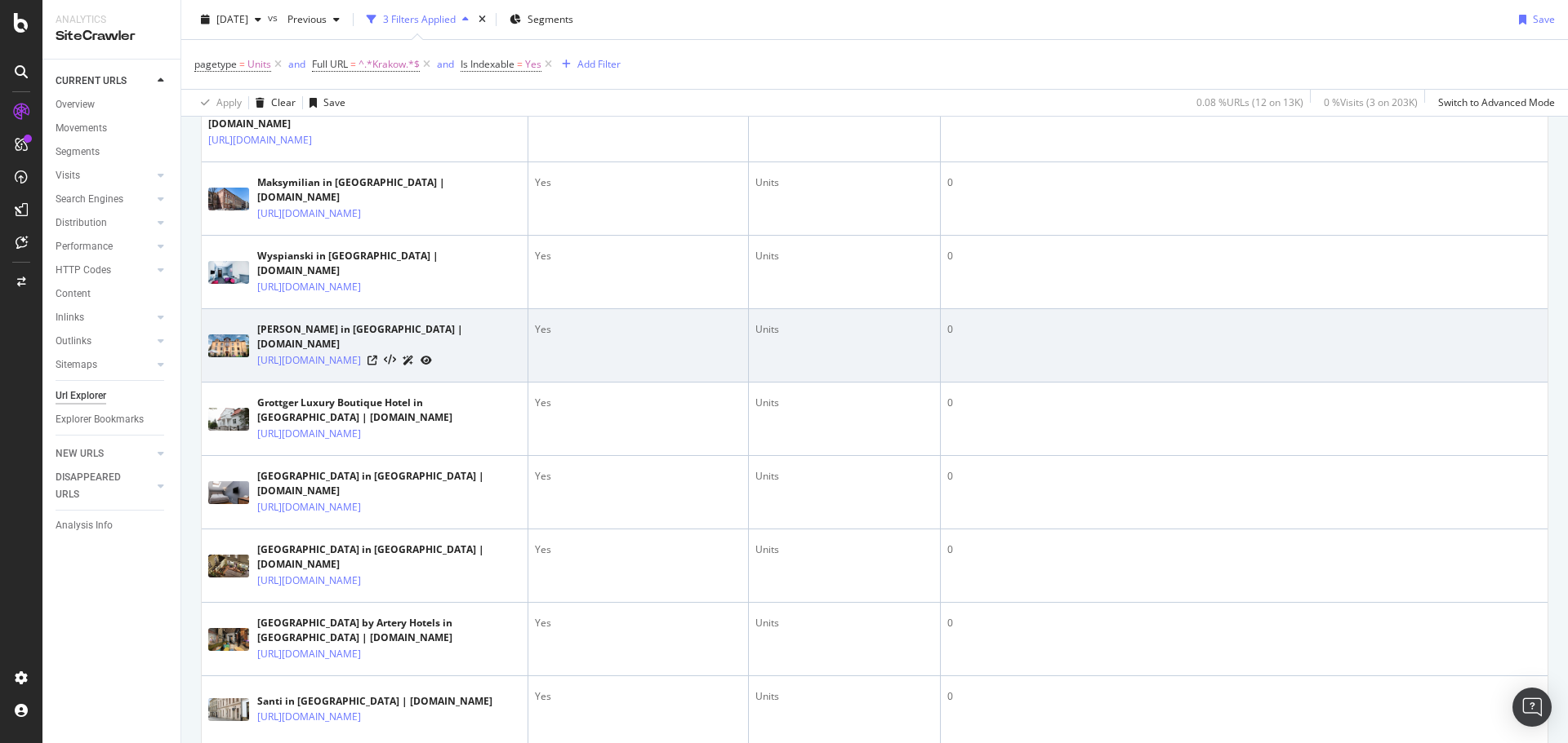
scroll to position [734, 0]
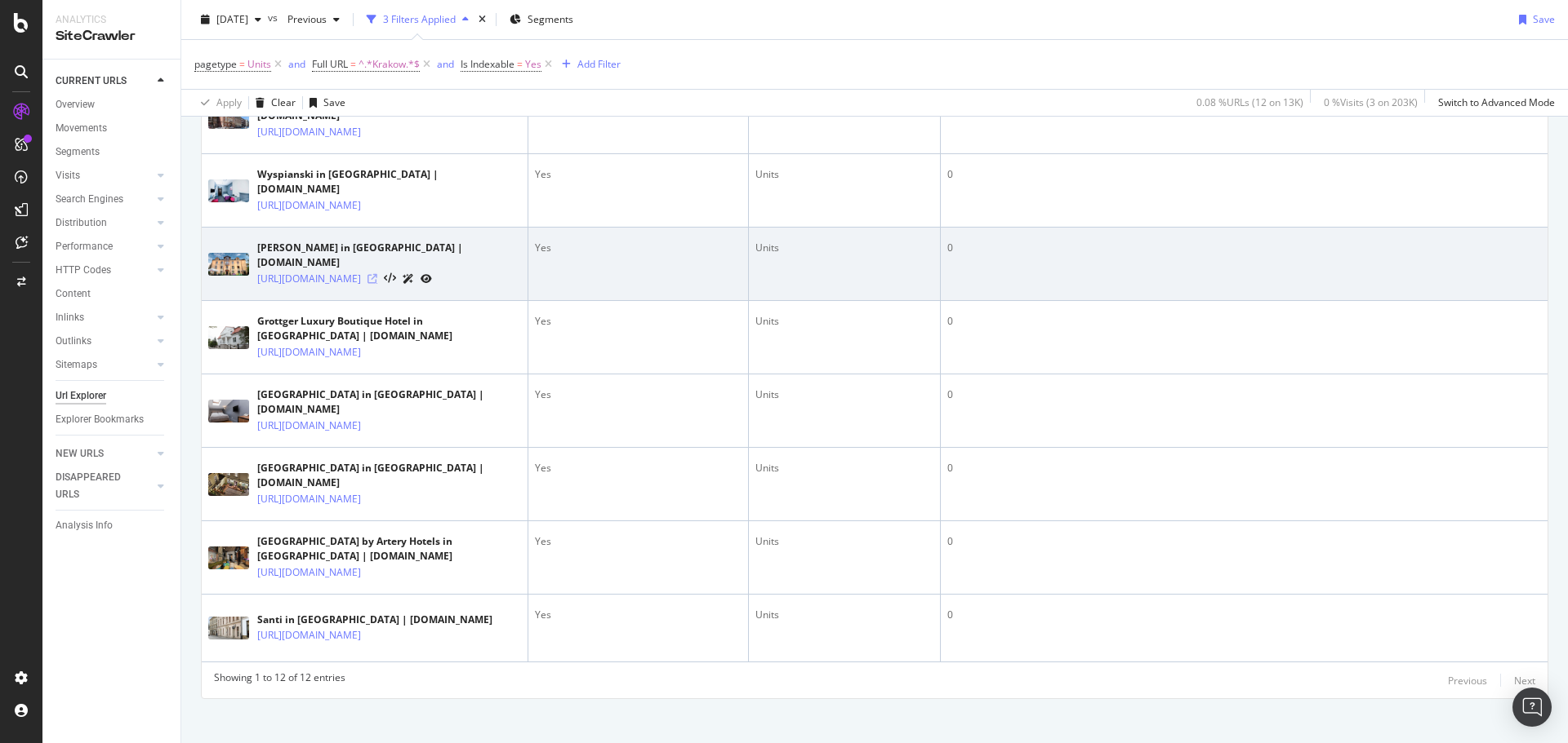
click at [377, 284] on icon at bounding box center [372, 278] width 10 height 10
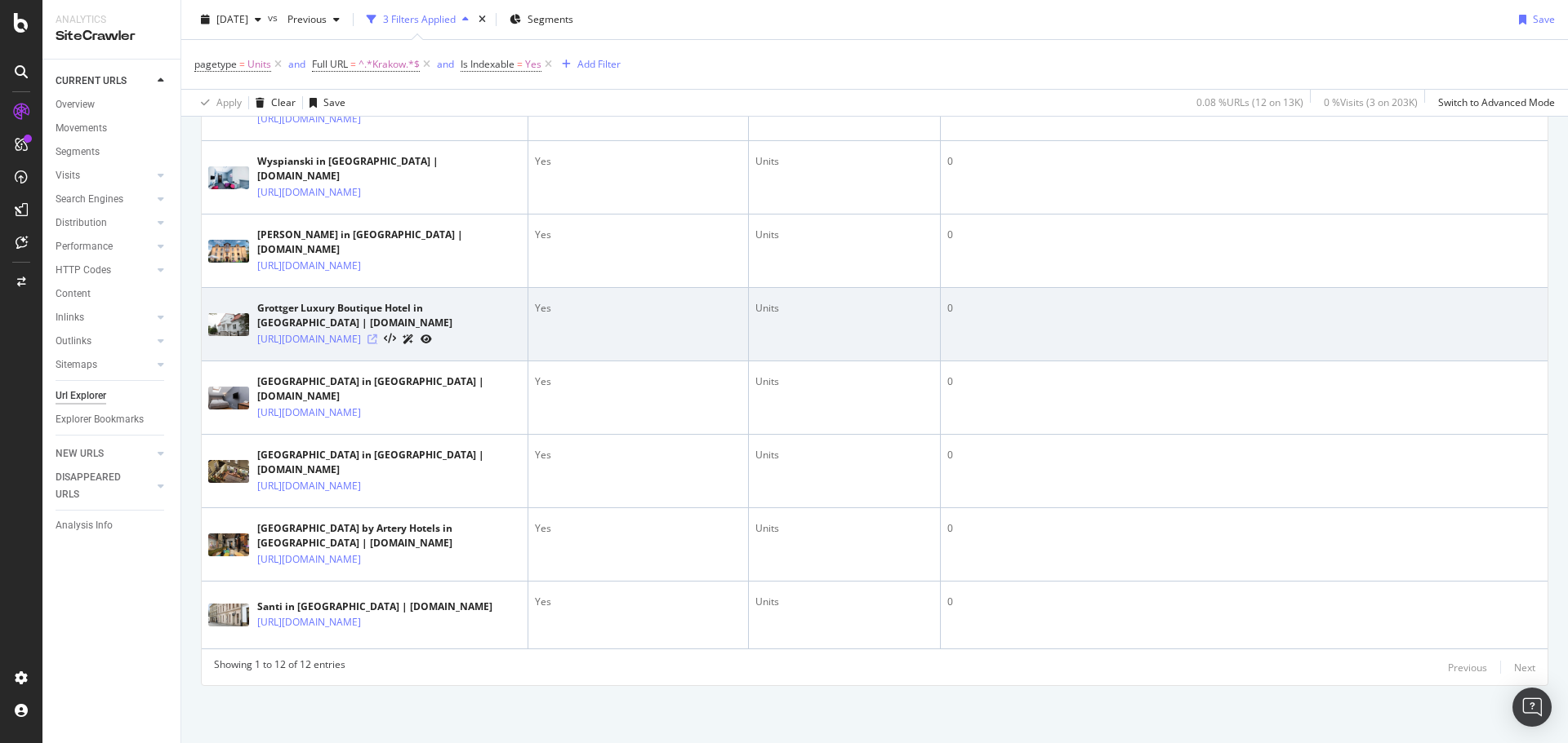
click at [377, 344] on icon at bounding box center [372, 339] width 10 height 10
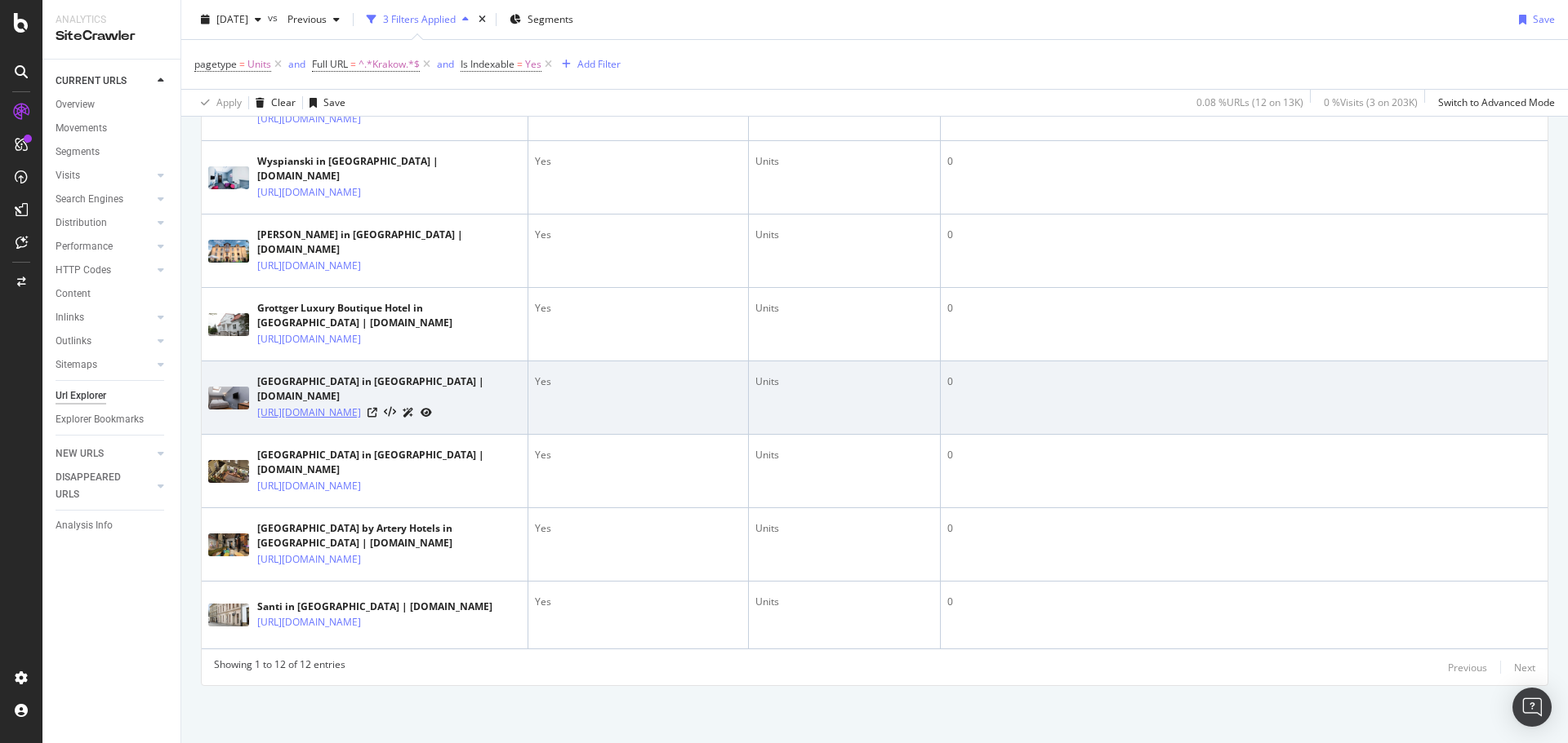
scroll to position [979, 0]
click at [377, 408] on icon at bounding box center [372, 412] width 10 height 10
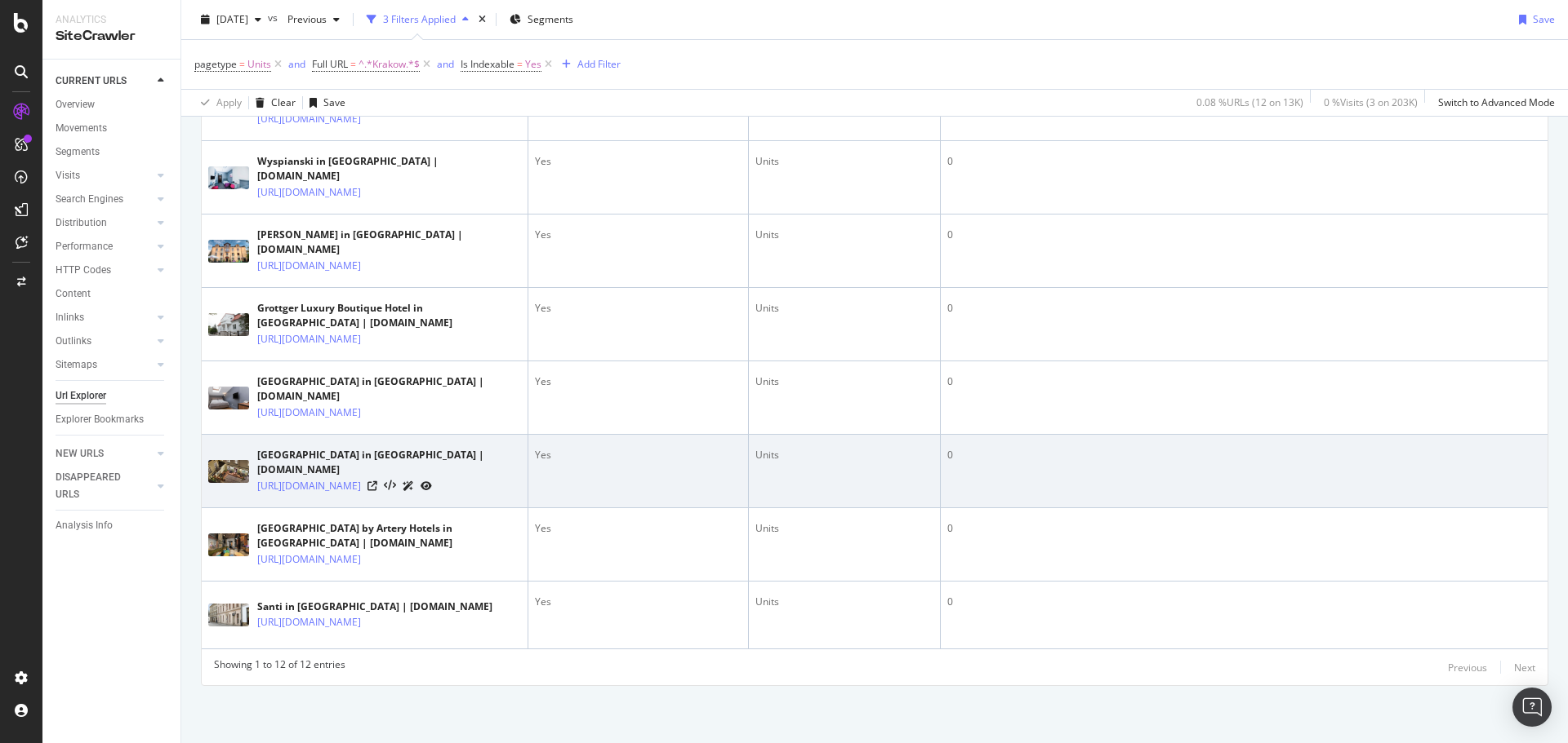
scroll to position [1000, 0]
click at [377, 482] on icon at bounding box center [372, 486] width 10 height 10
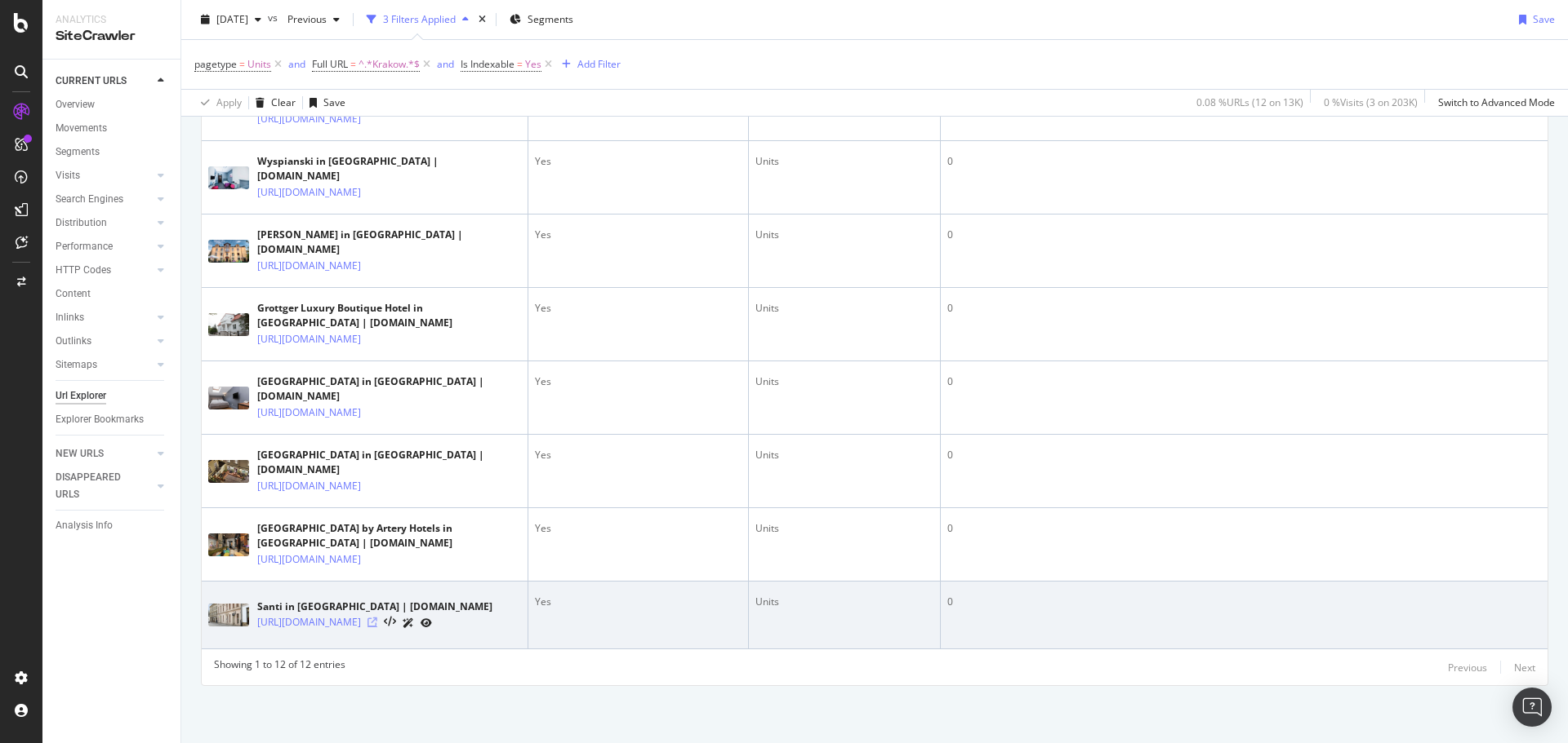
click at [377, 618] on icon at bounding box center [372, 623] width 10 height 10
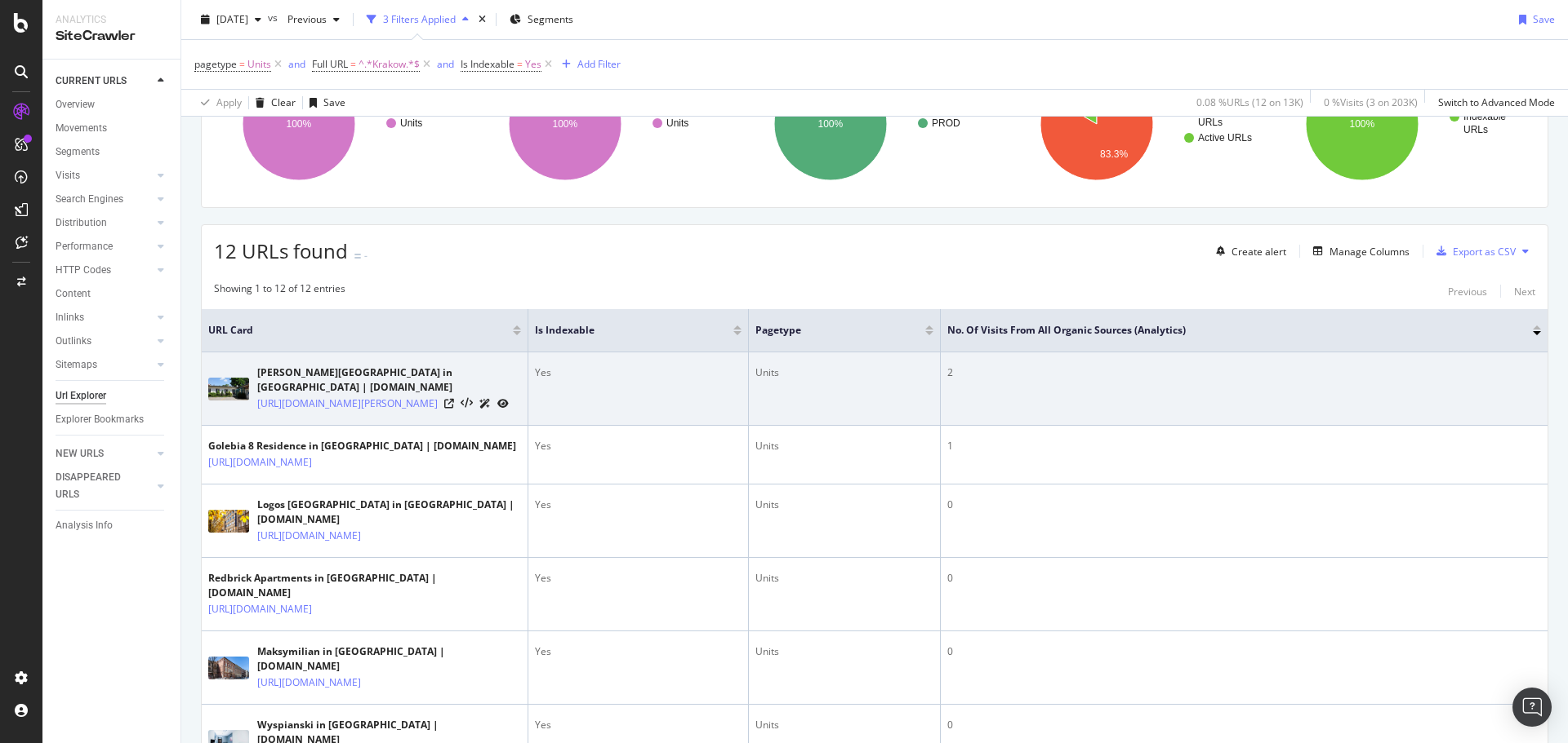
scroll to position [0, 0]
